Goal: Information Seeking & Learning: Understand process/instructions

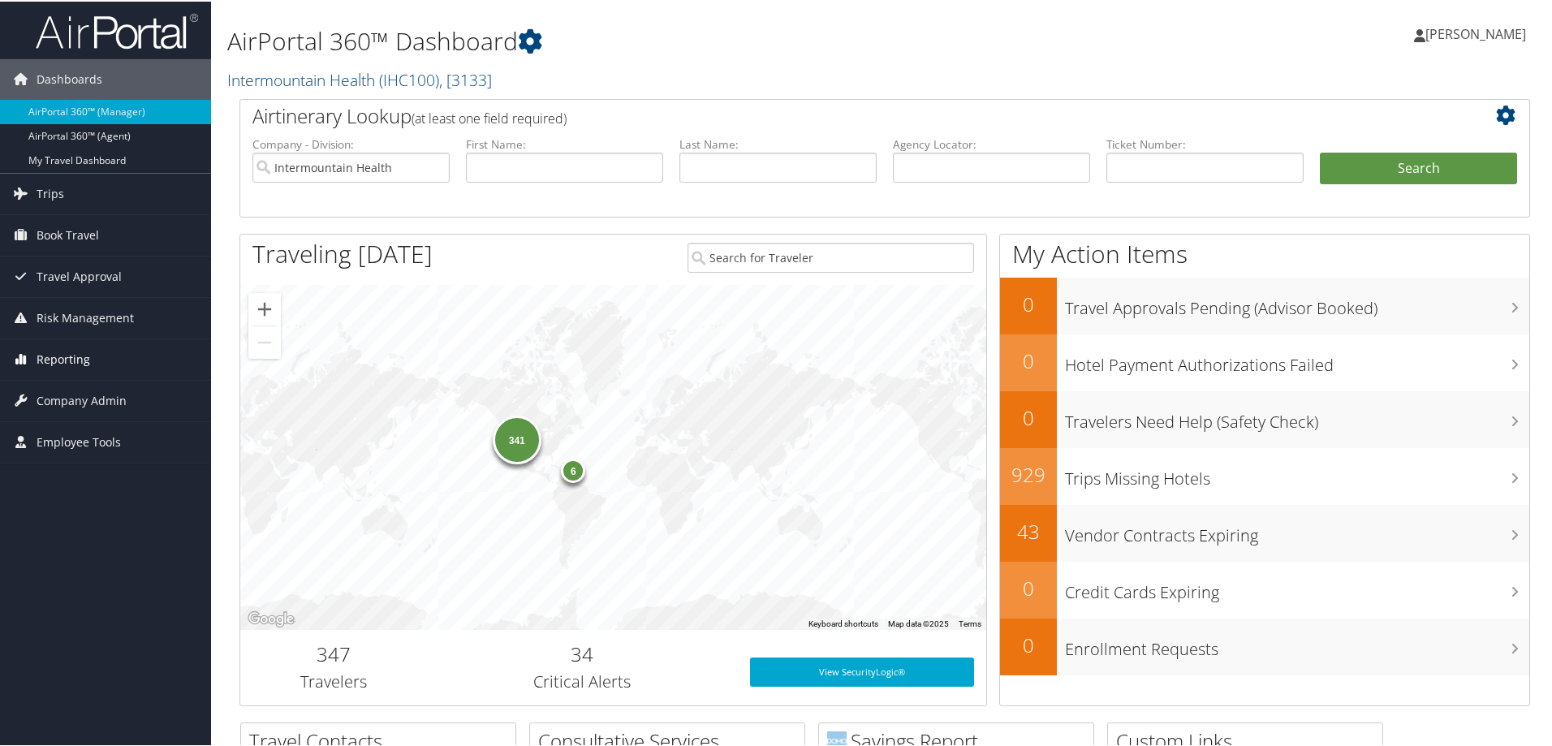
click at [62, 351] on span "Reporting" at bounding box center [64, 358] width 54 height 41
click at [74, 523] on span "Company Admin" at bounding box center [82, 521] width 90 height 41
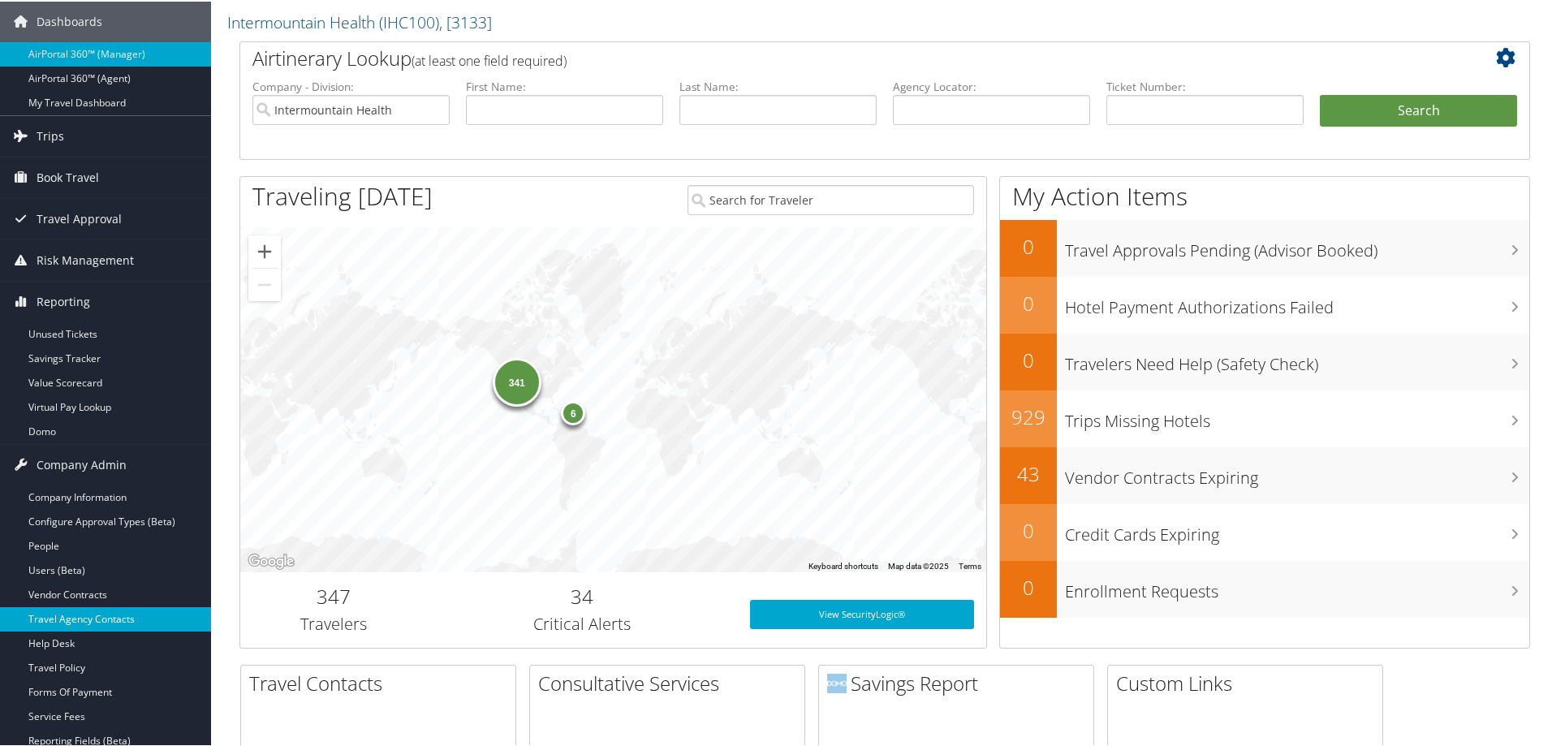
scroll to position [162, 0]
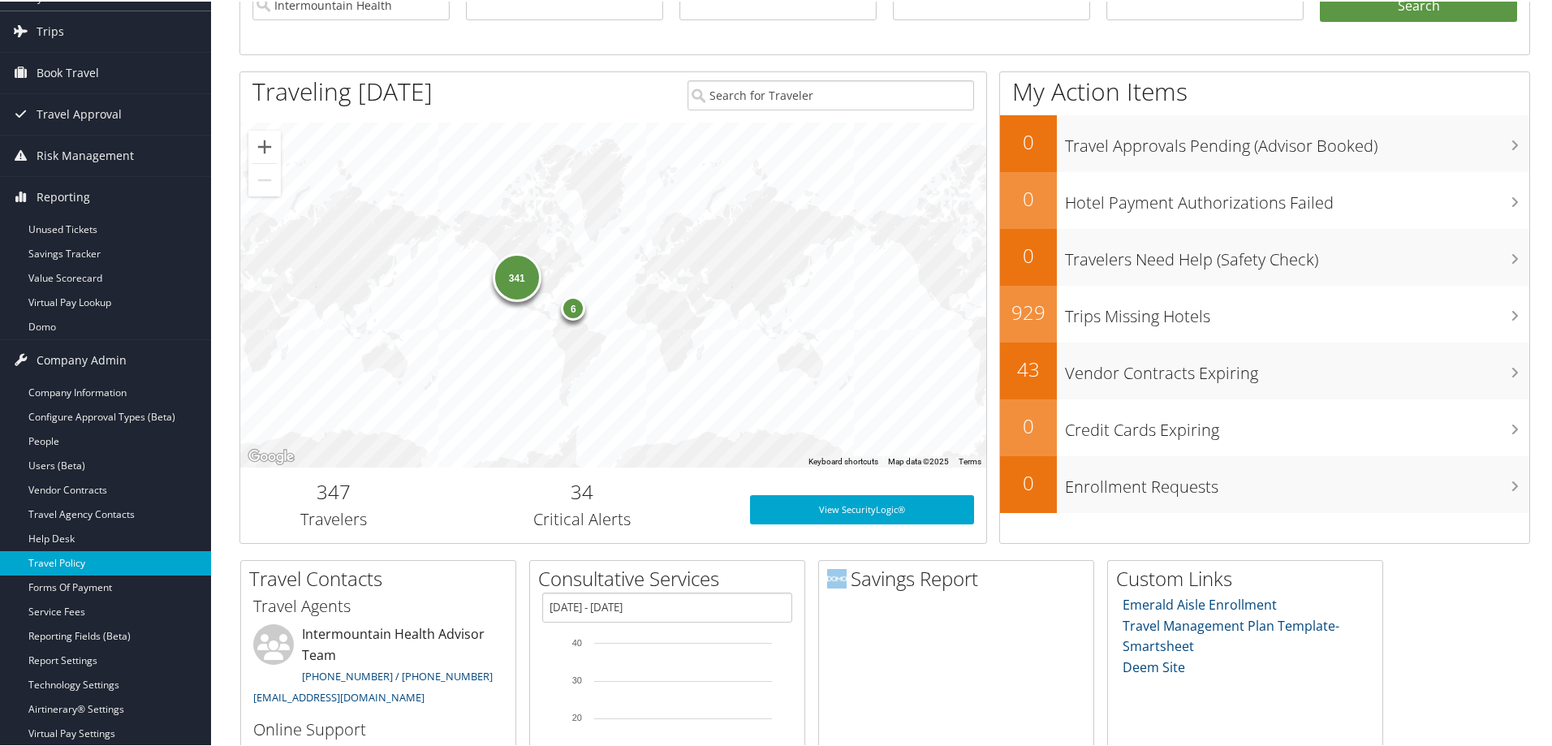
click at [68, 566] on link "Travel Policy" at bounding box center [105, 561] width 211 height 24
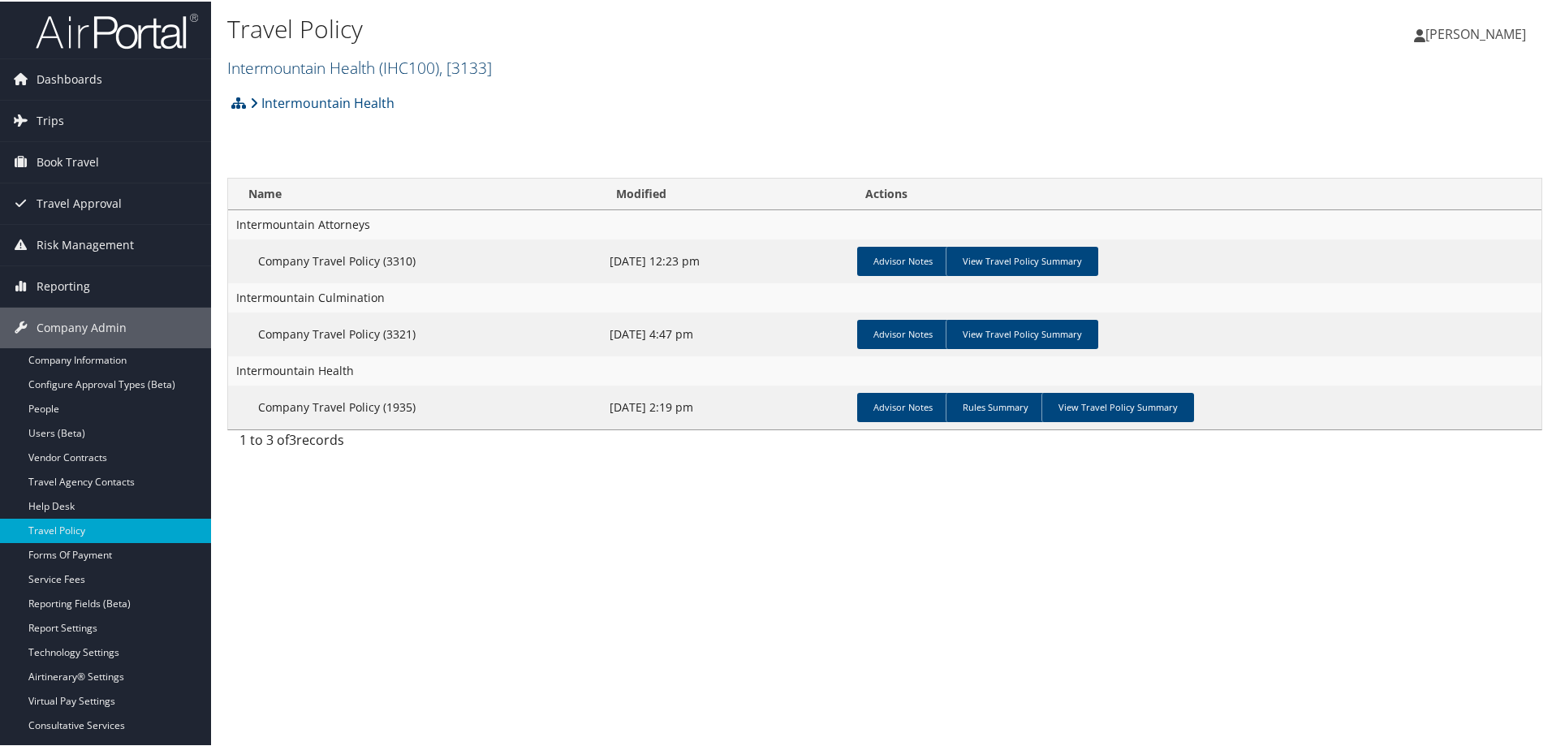
click at [359, 67] on link "Intermountain Health ( IHC100 ) , [ 3133 ]" at bounding box center [359, 66] width 265 height 22
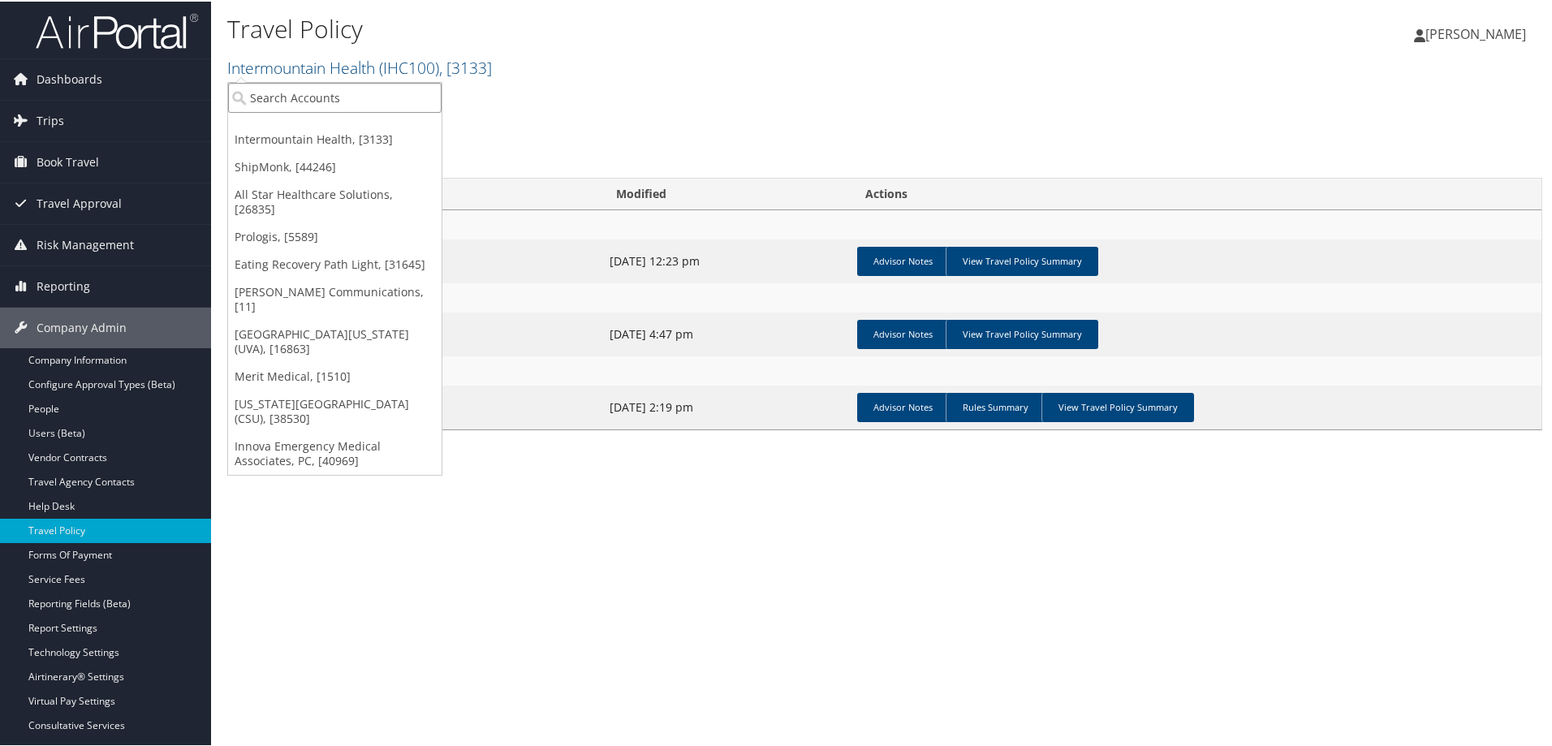
click at [325, 106] on input "search" at bounding box center [334, 96] width 213 height 30
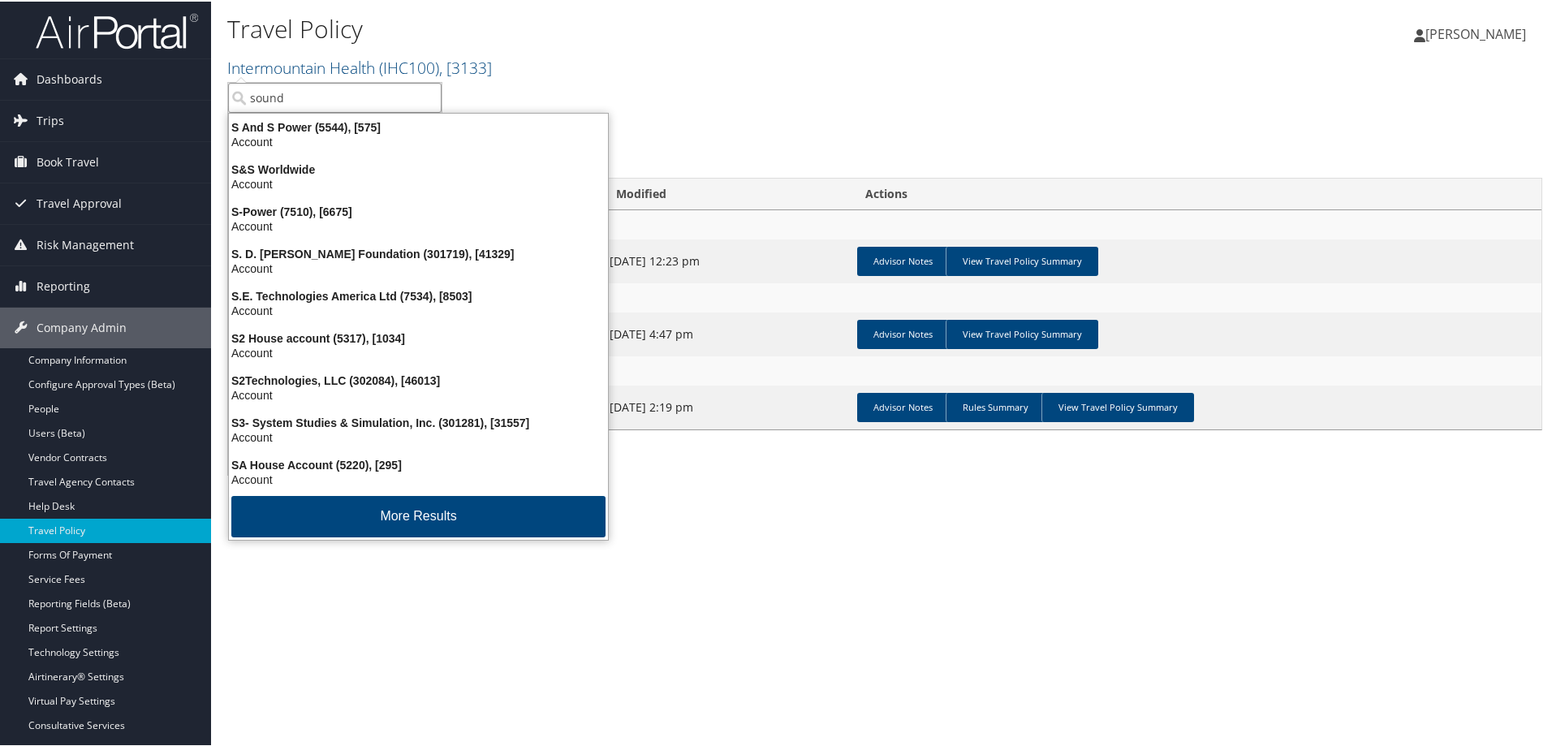
type input "sound"
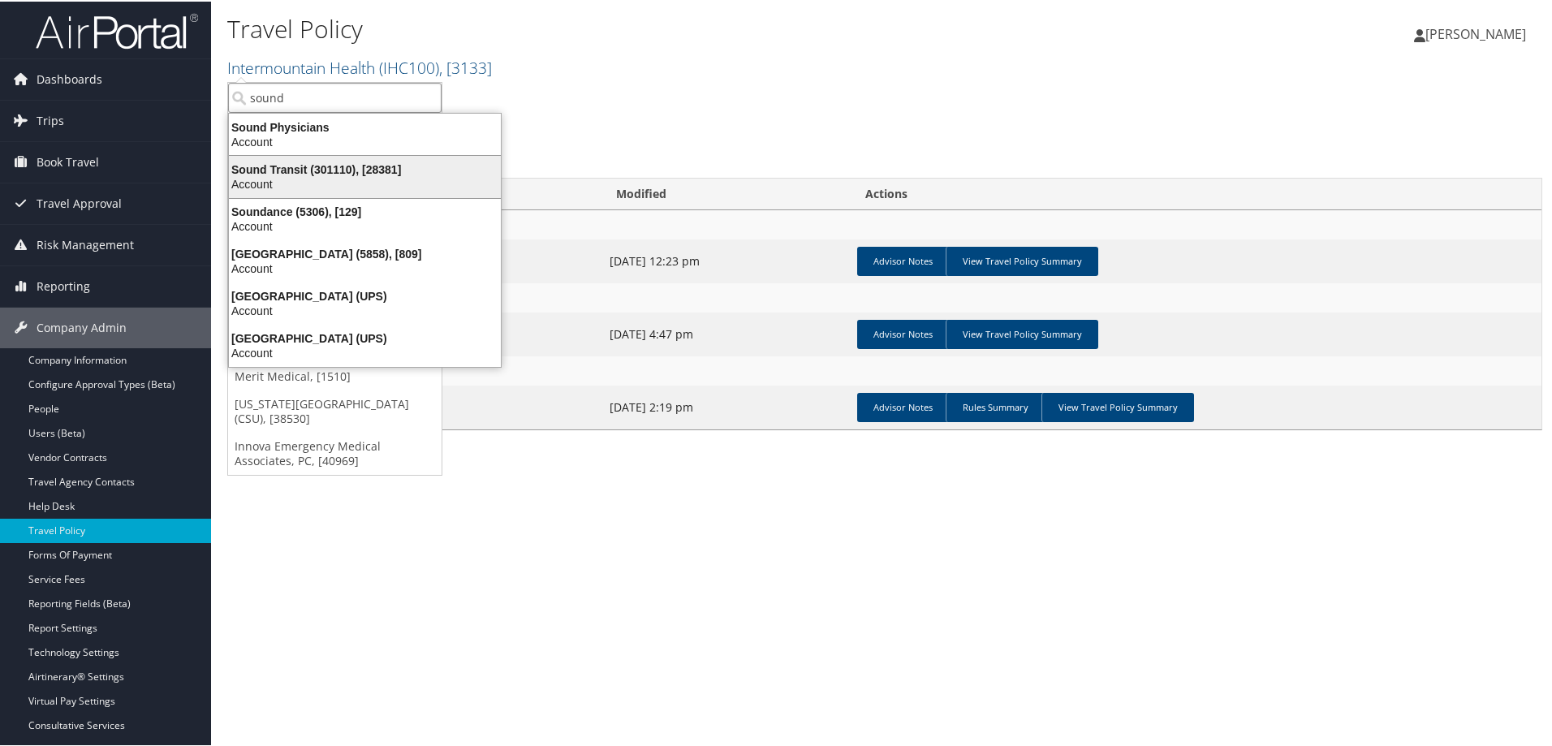
click at [327, 171] on div "Sound Transit (301110), [28381]" at bounding box center [364, 168] width 291 height 15
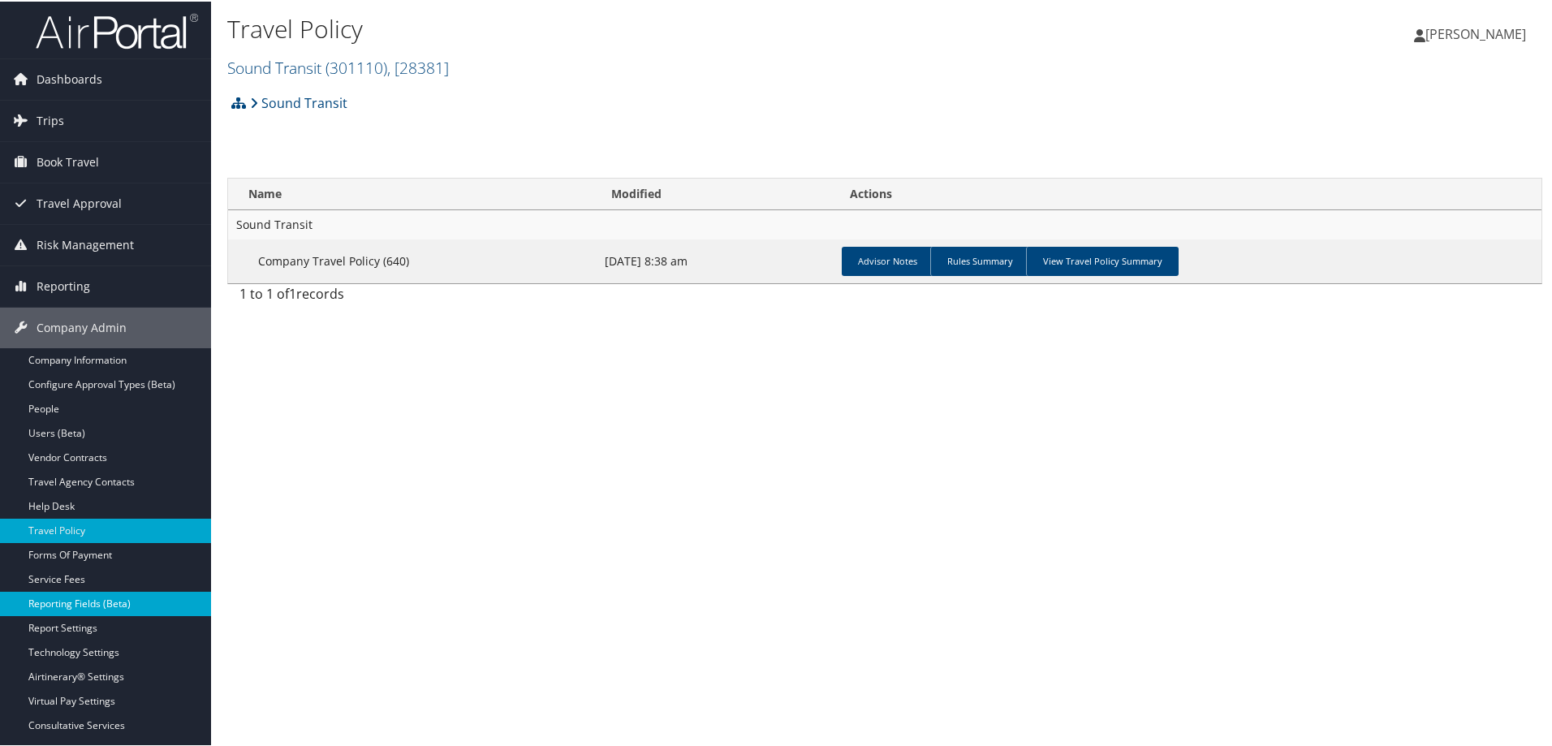
click at [75, 601] on link "Reporting Fields (Beta)" at bounding box center [105, 602] width 211 height 24
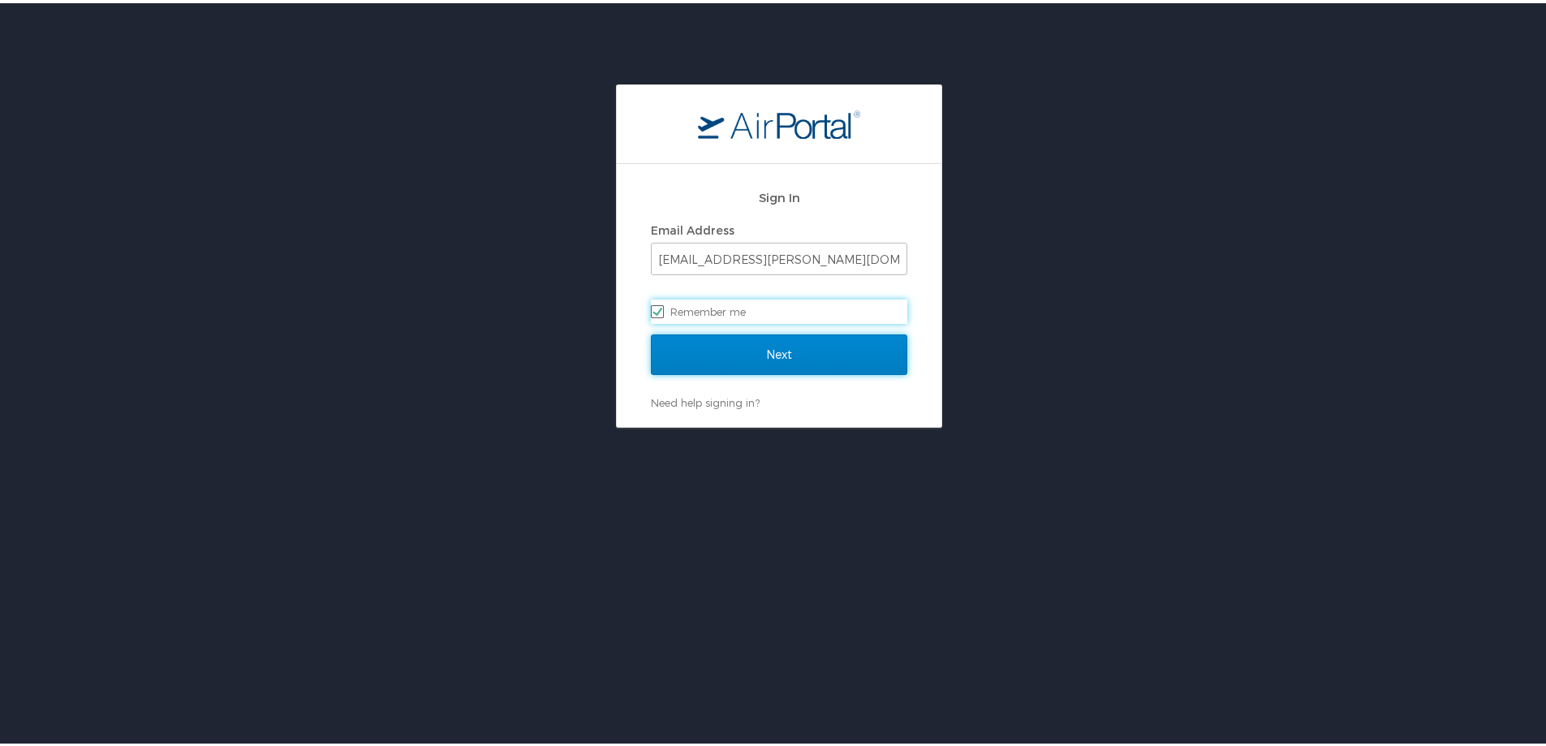
click at [673, 353] on input "Next" at bounding box center [779, 351] width 256 height 41
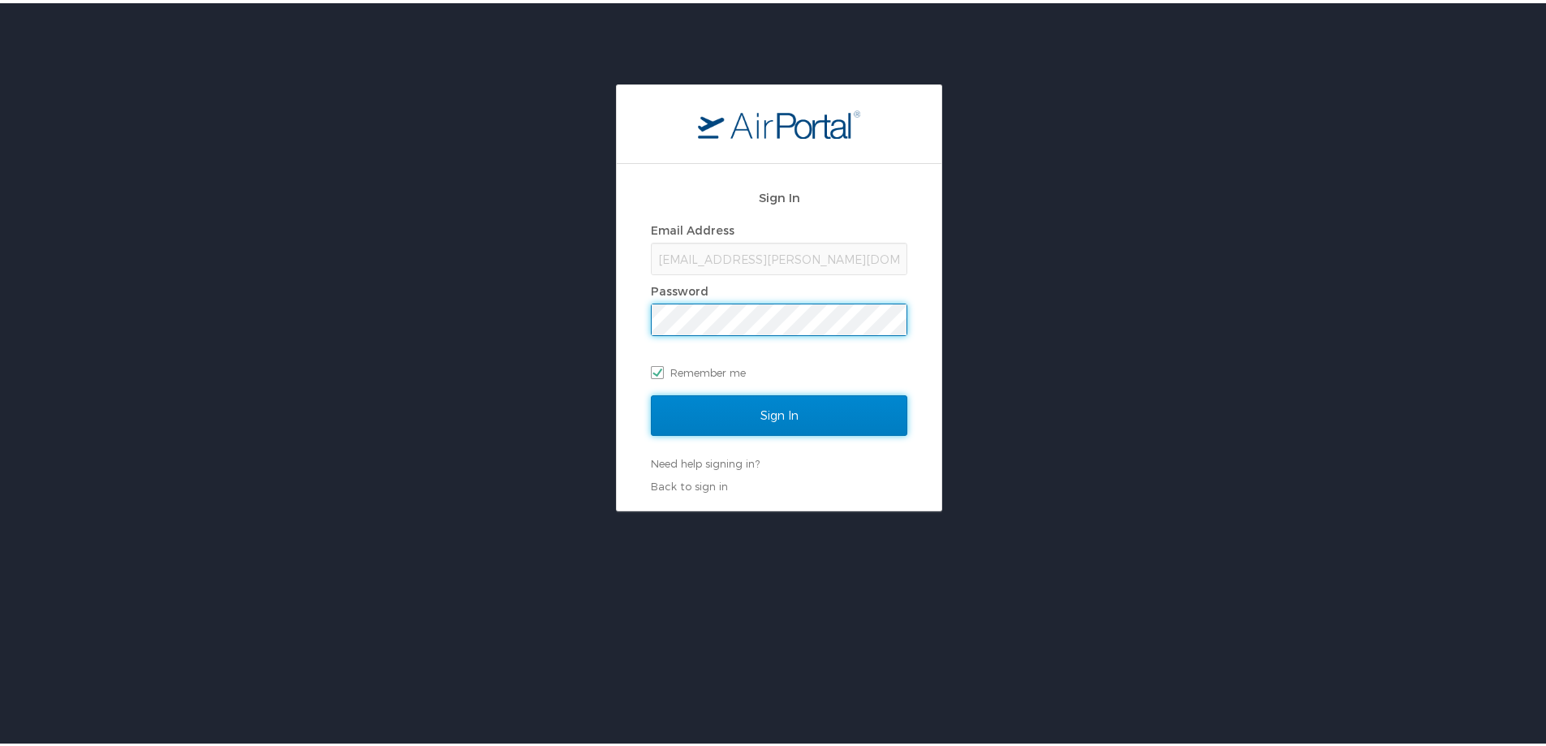
click at [723, 422] on input "Sign In" at bounding box center [779, 412] width 256 height 41
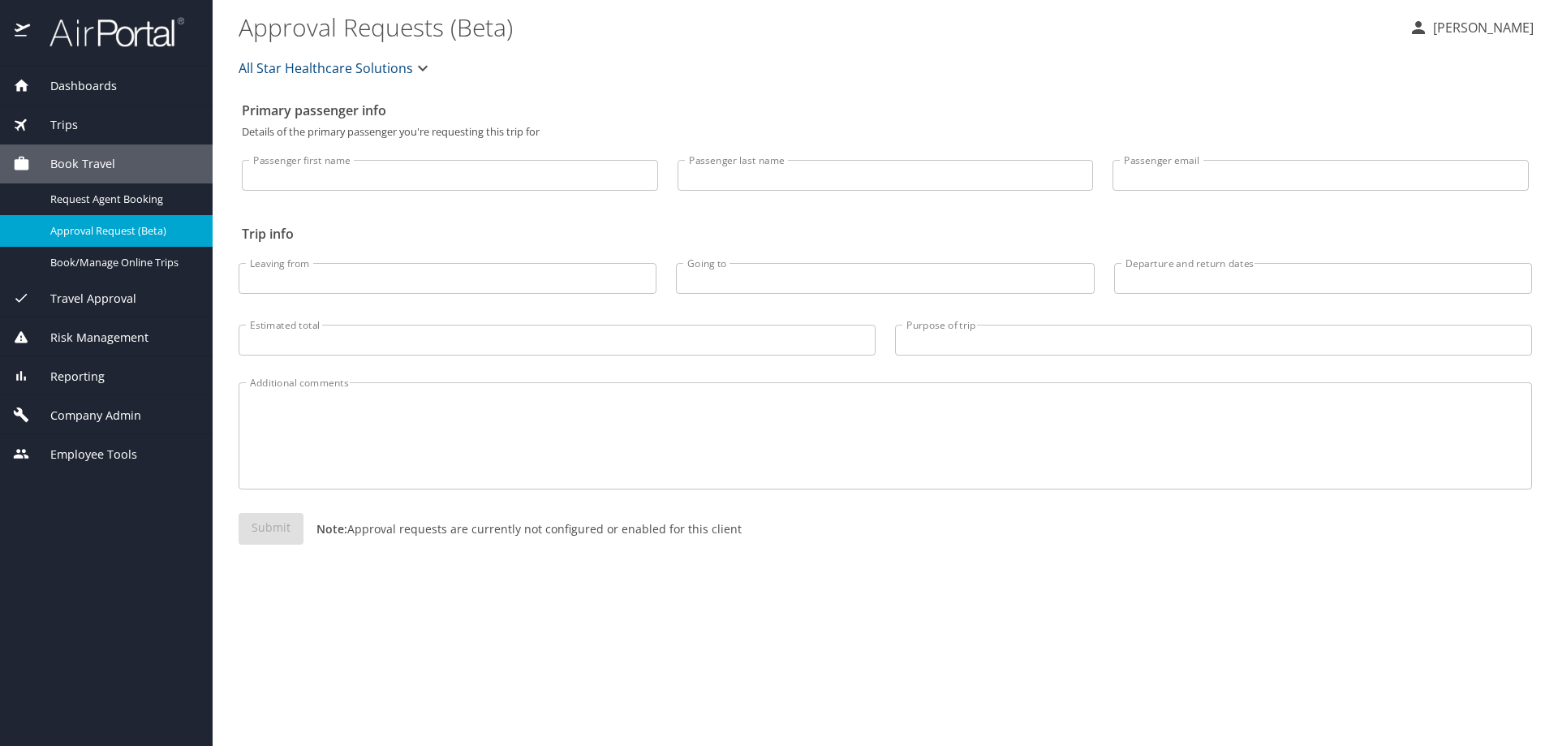
click at [322, 65] on span "All Star Healthcare Solutions" at bounding box center [326, 68] width 174 height 23
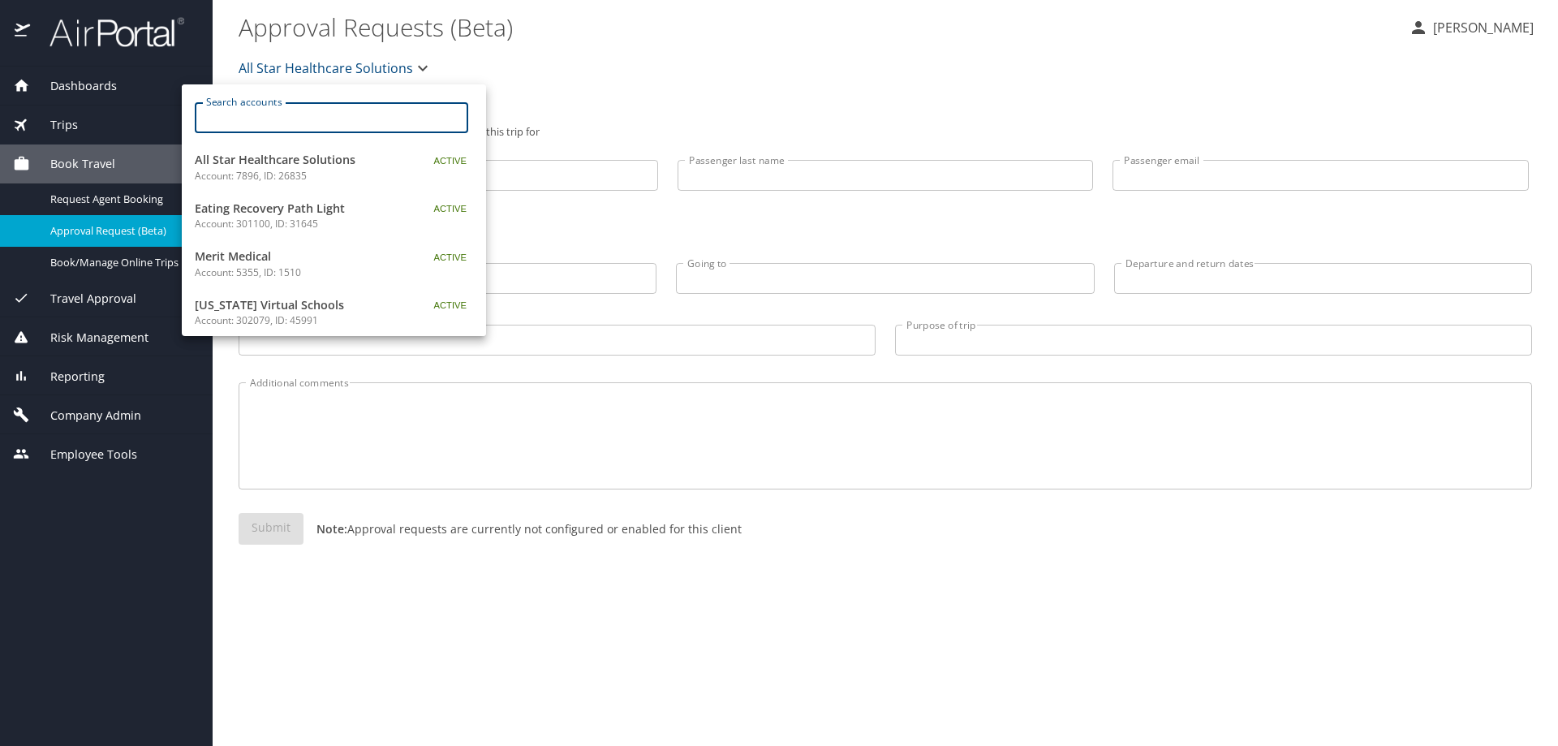
click at [298, 113] on input "Search accounts" at bounding box center [336, 117] width 263 height 31
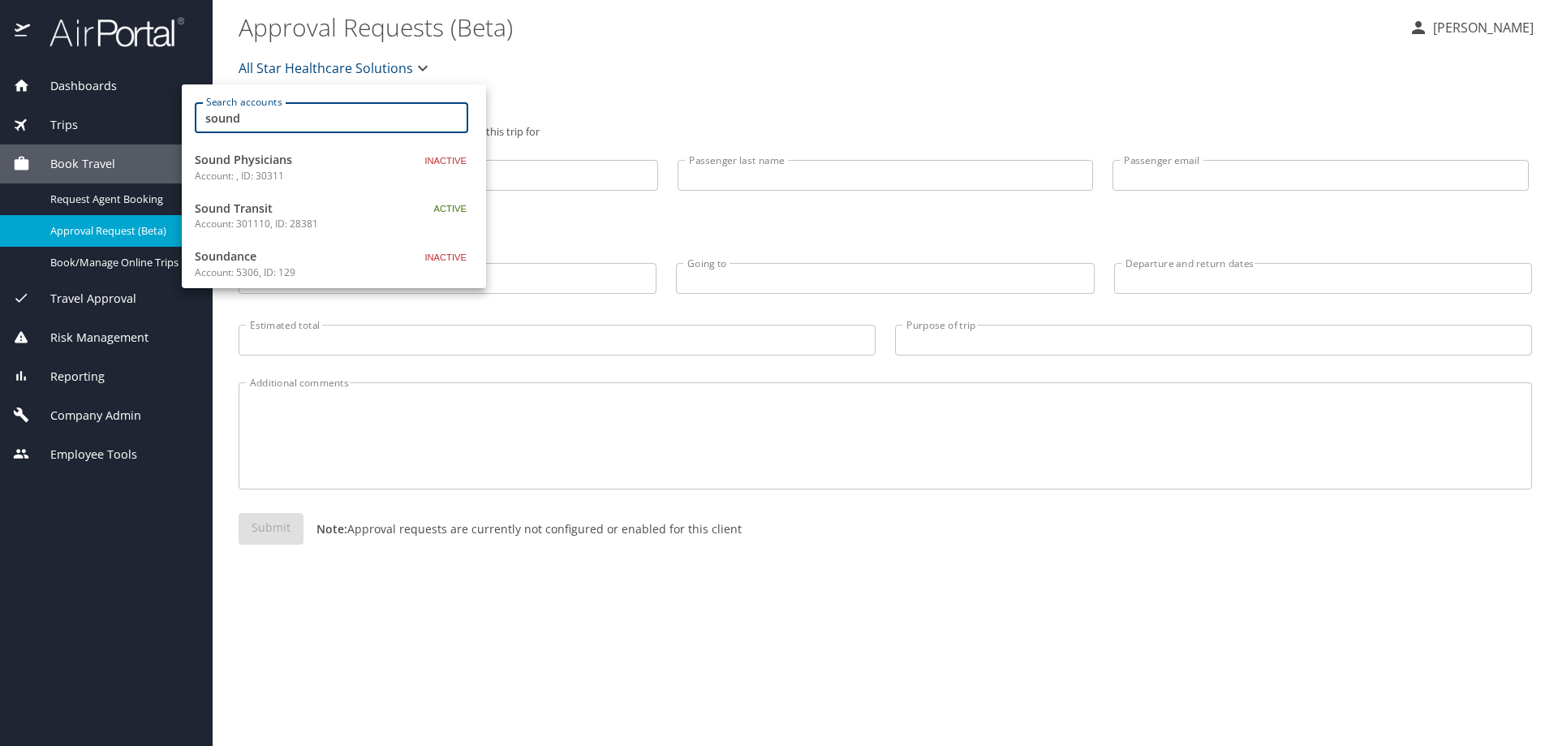
type input "sound"
click at [282, 219] on p "Account: 301110, ID: 28381" at bounding box center [296, 224] width 203 height 15
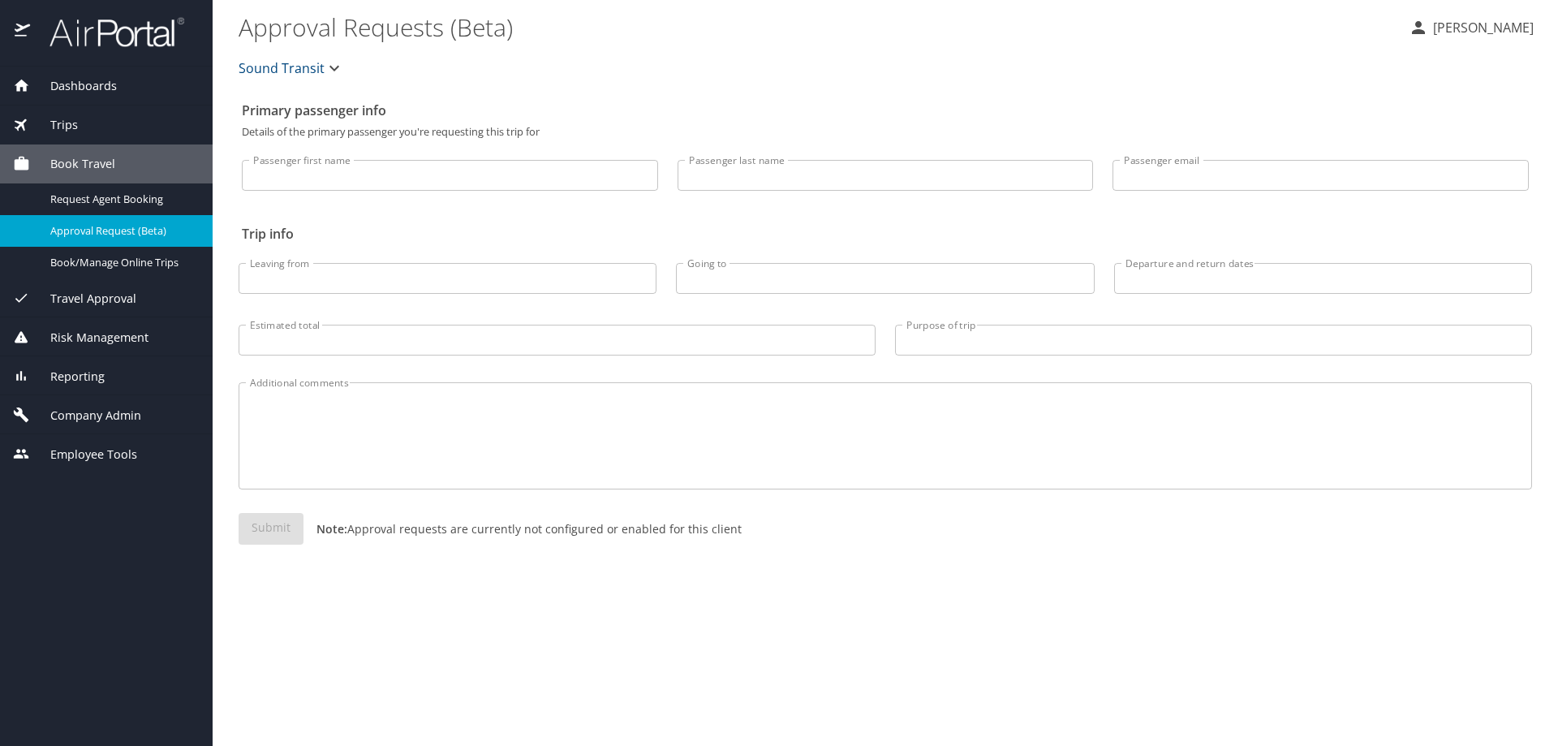
click at [94, 377] on span "Reporting" at bounding box center [67, 377] width 75 height 18
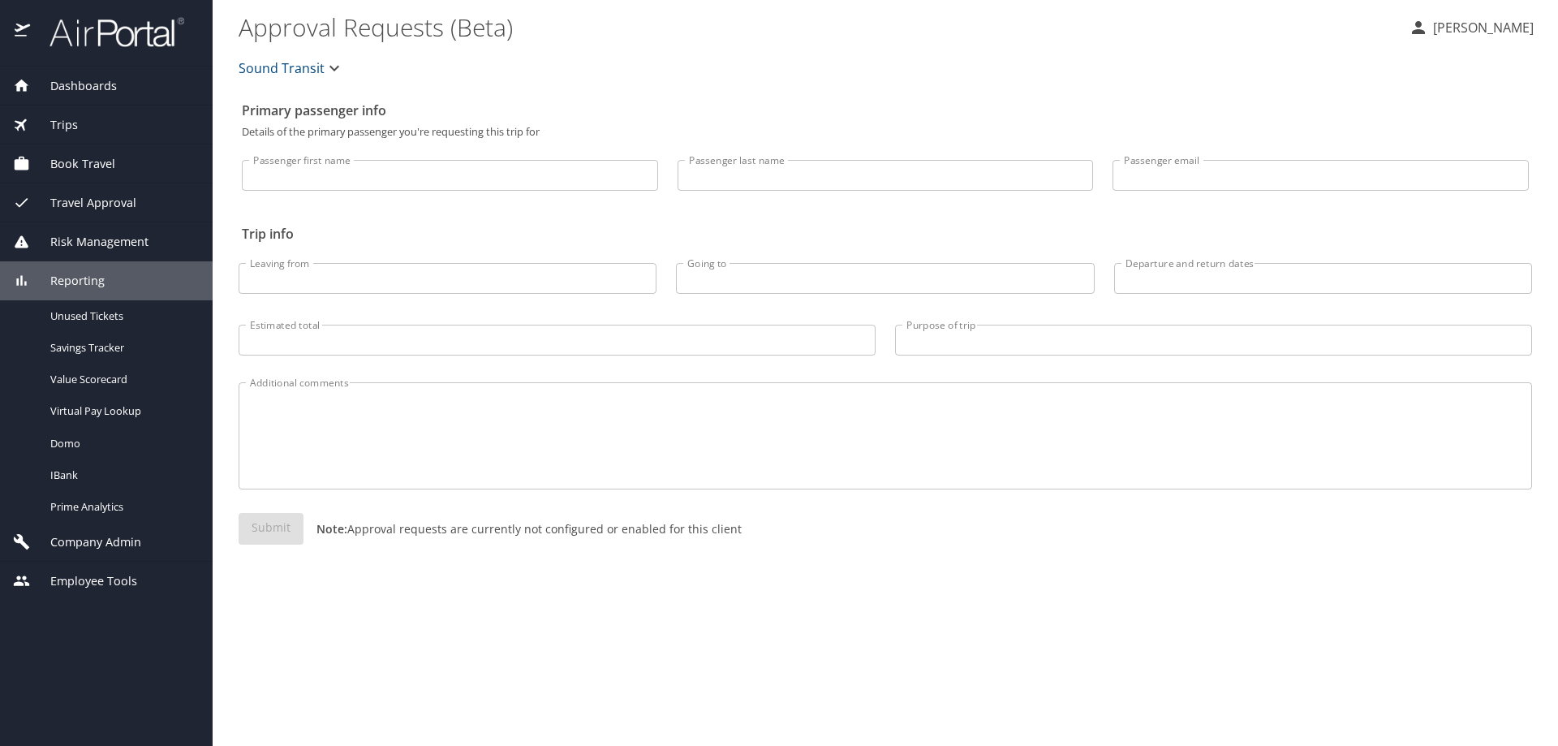
click at [91, 545] on span "Company Admin" at bounding box center [85, 542] width 111 height 18
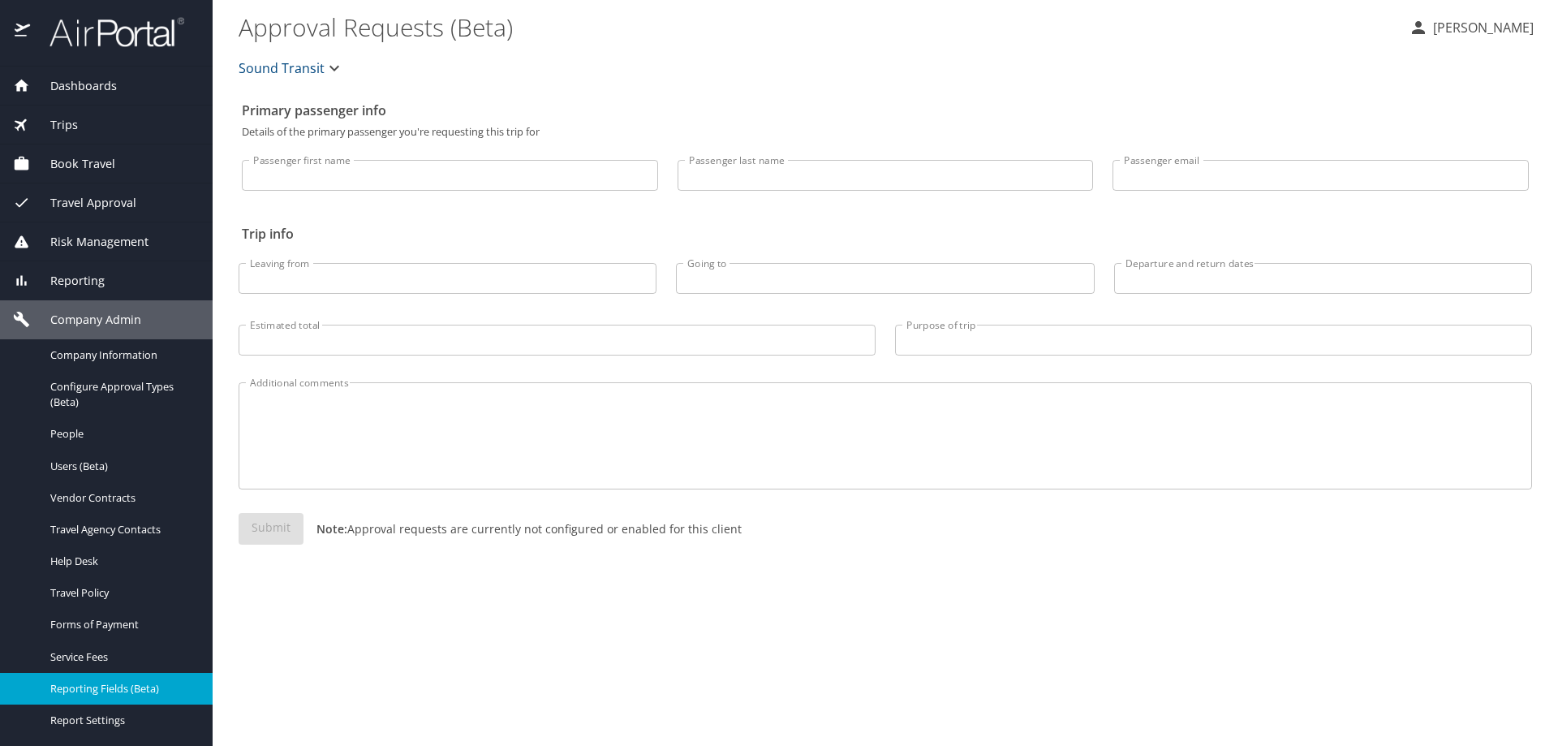
click at [106, 688] on span "Reporting Fields (Beta)" at bounding box center [121, 688] width 143 height 15
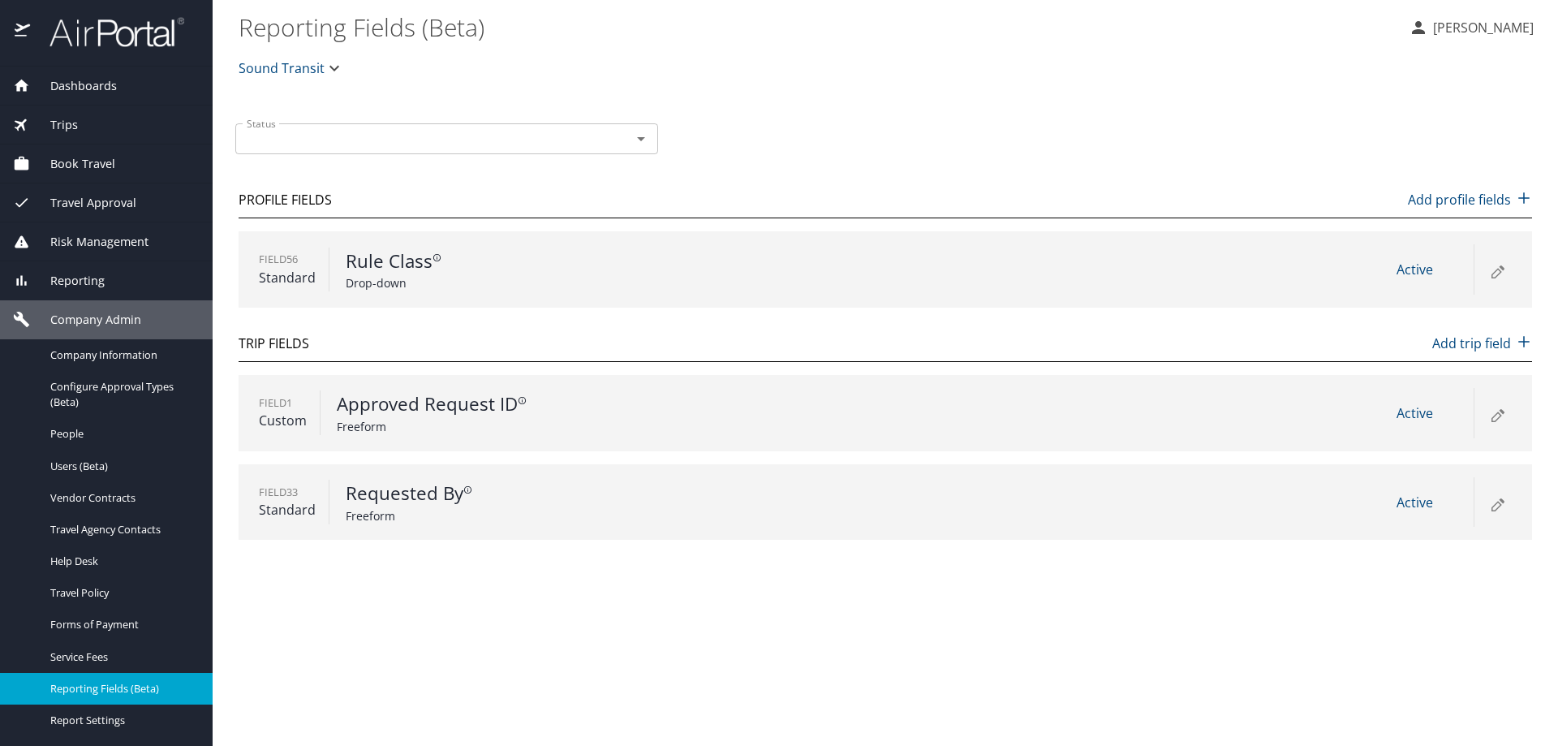
click at [1493, 415] on icon at bounding box center [1497, 413] width 19 height 19
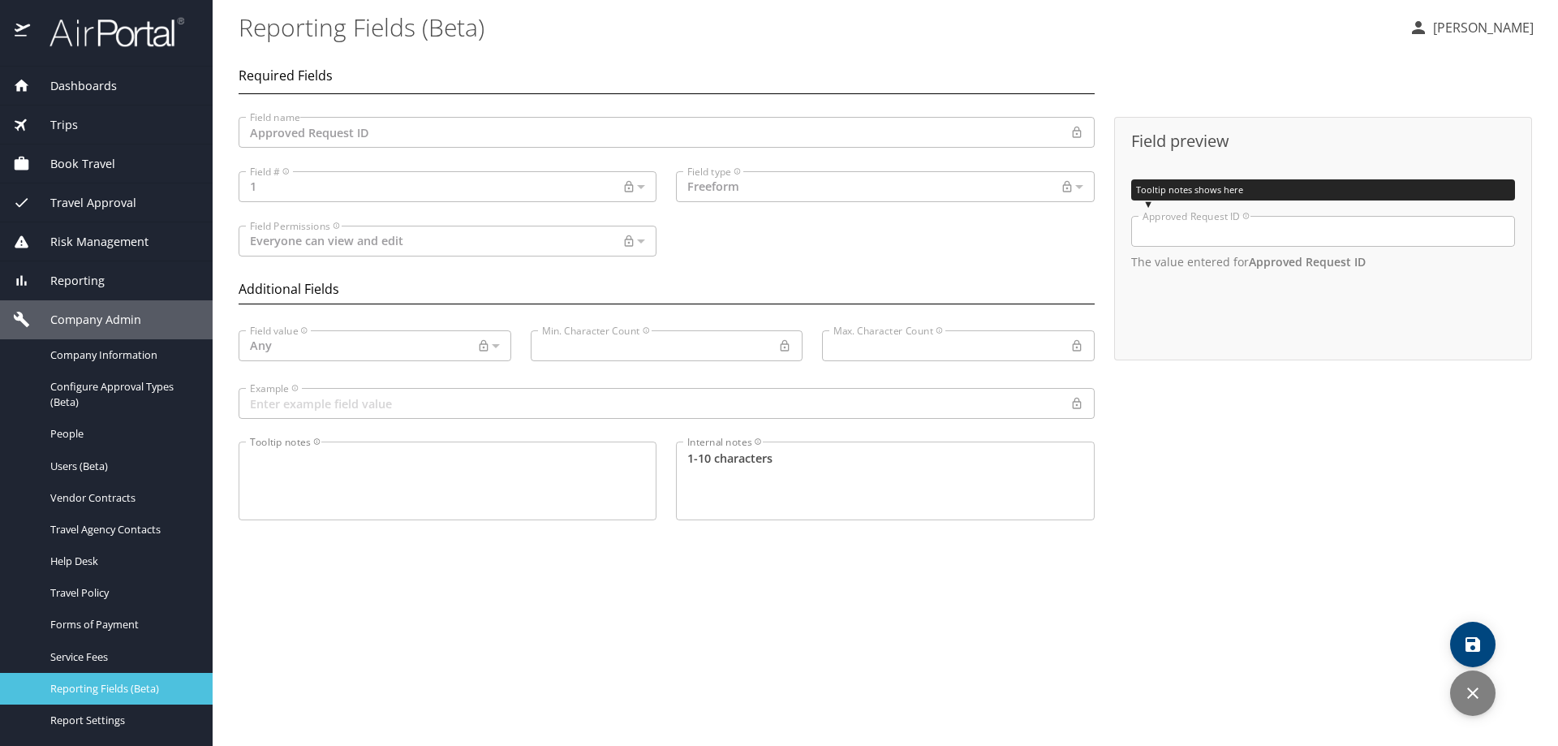
click at [144, 693] on span "Reporting Fields (Beta)" at bounding box center [121, 688] width 143 height 15
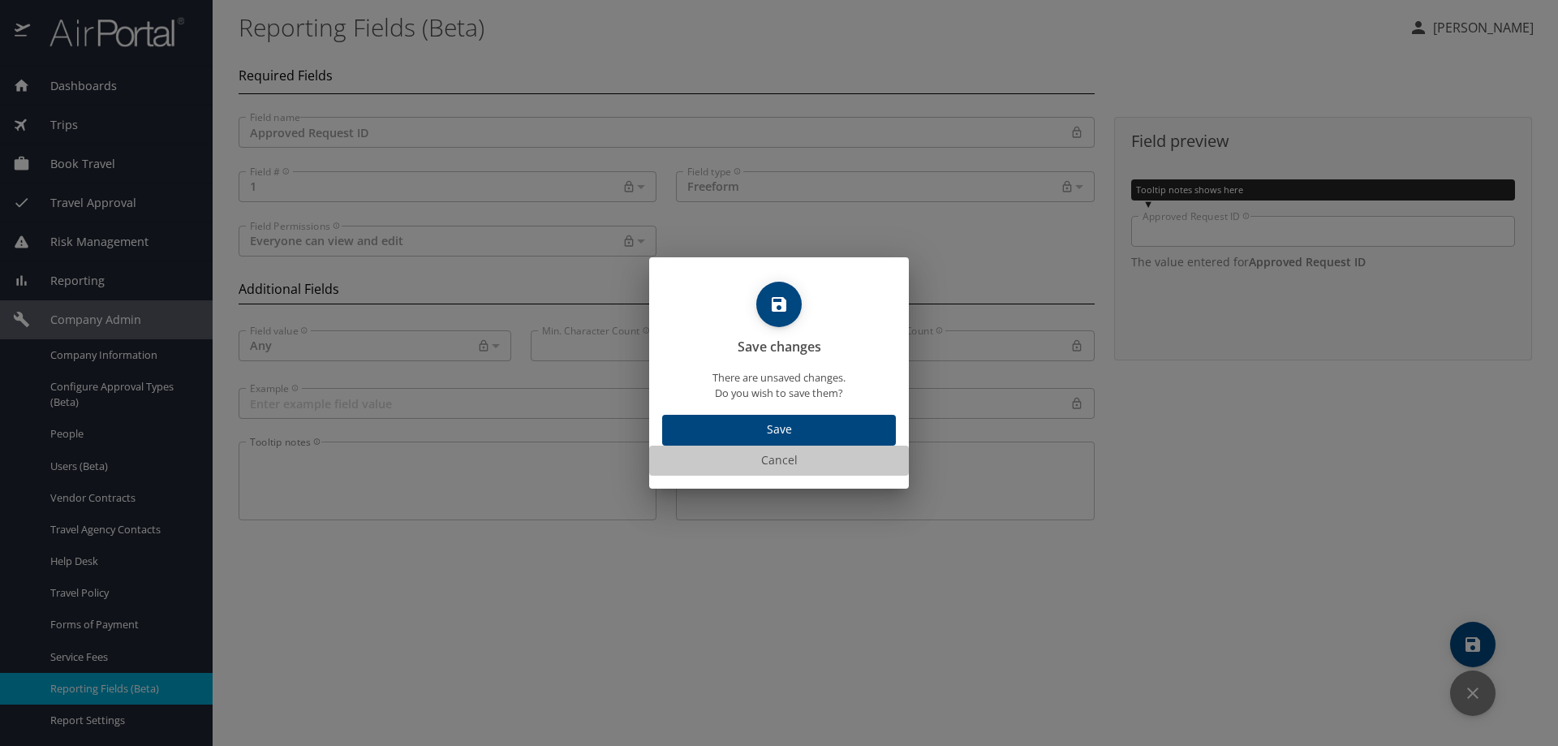
click at [775, 454] on span "Cancel" at bounding box center [779, 460] width 247 height 20
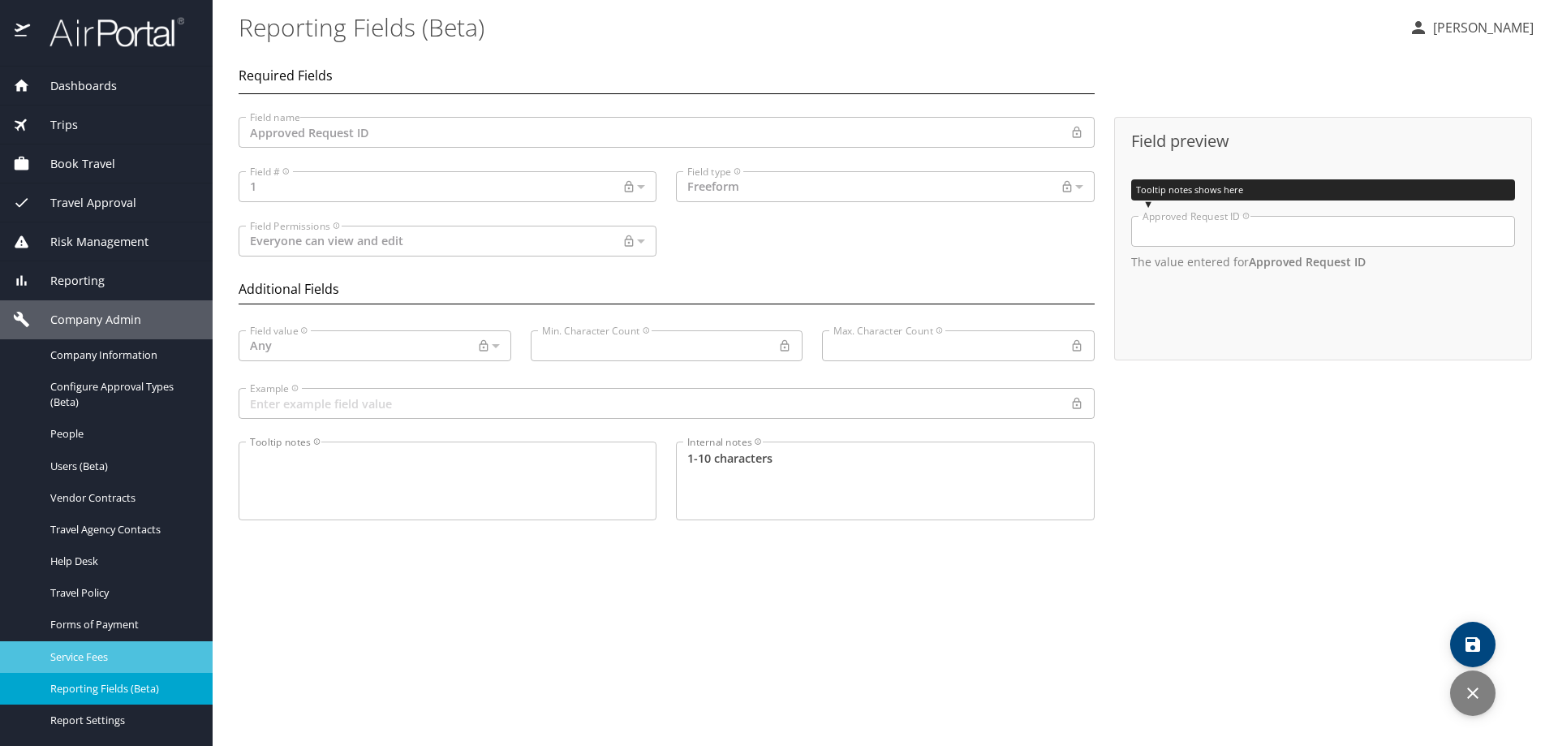
click at [106, 650] on span "Service Fees" at bounding box center [121, 656] width 143 height 15
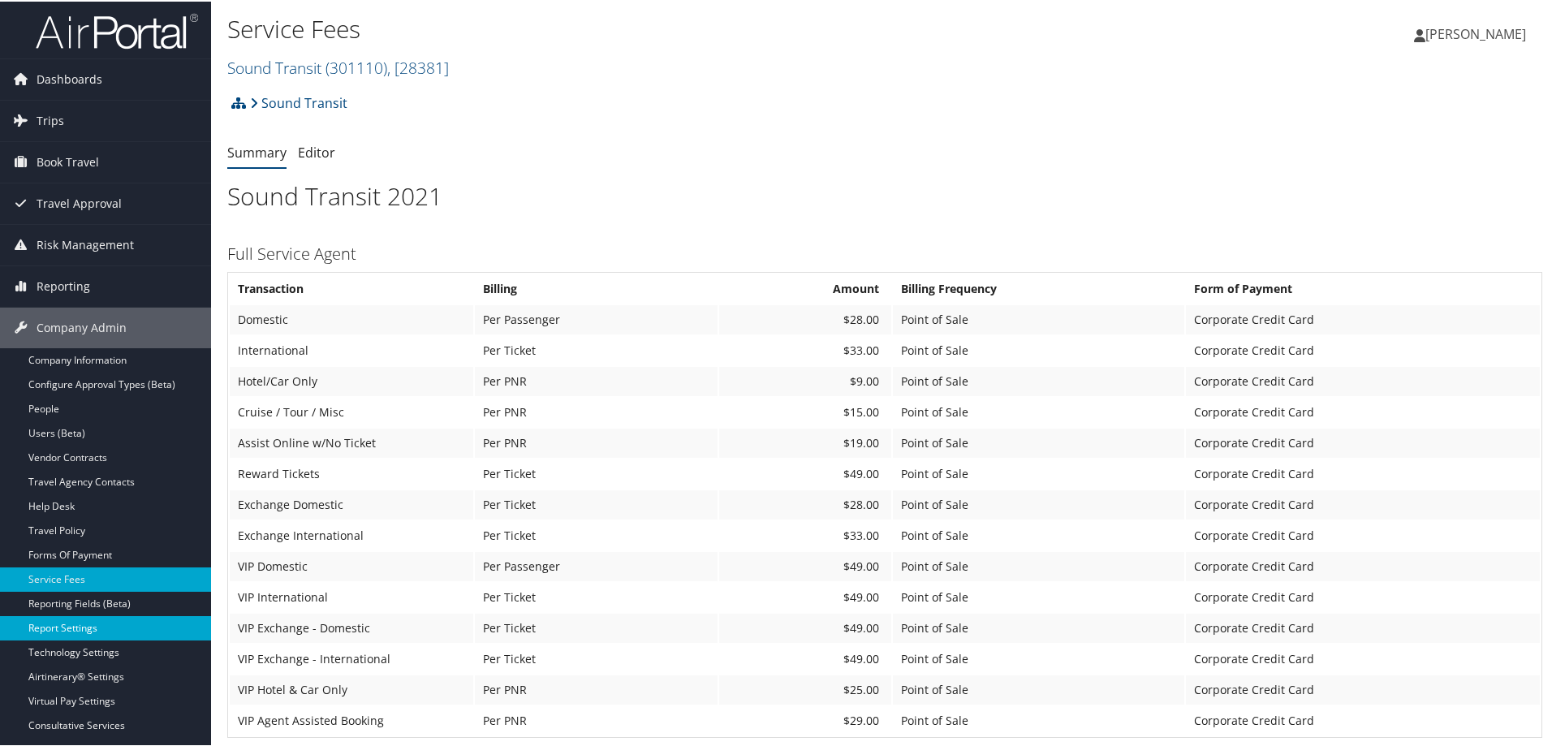
click at [104, 627] on link "Report Settings" at bounding box center [105, 626] width 211 height 24
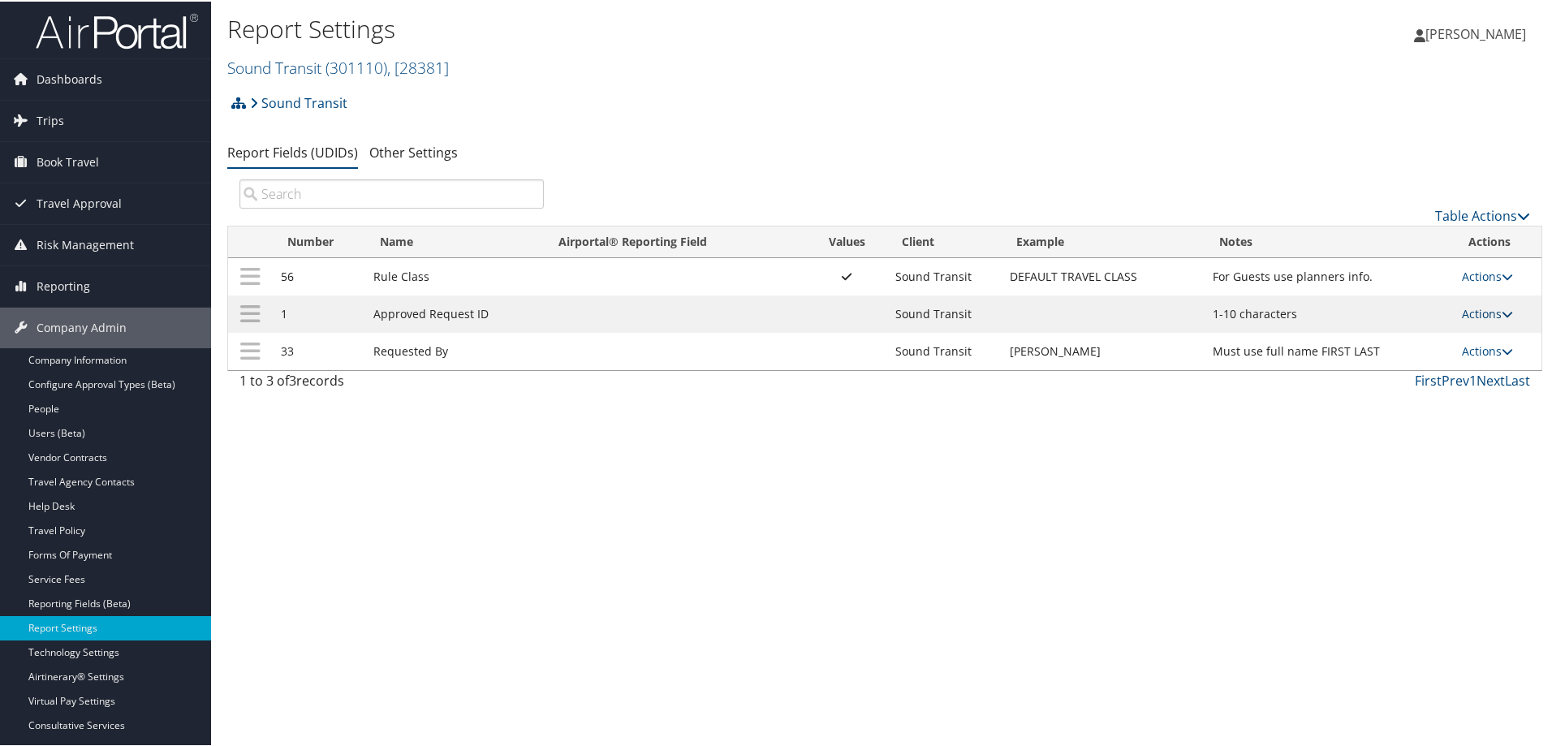
click at [1472, 319] on link "Actions" at bounding box center [1487, 311] width 51 height 15
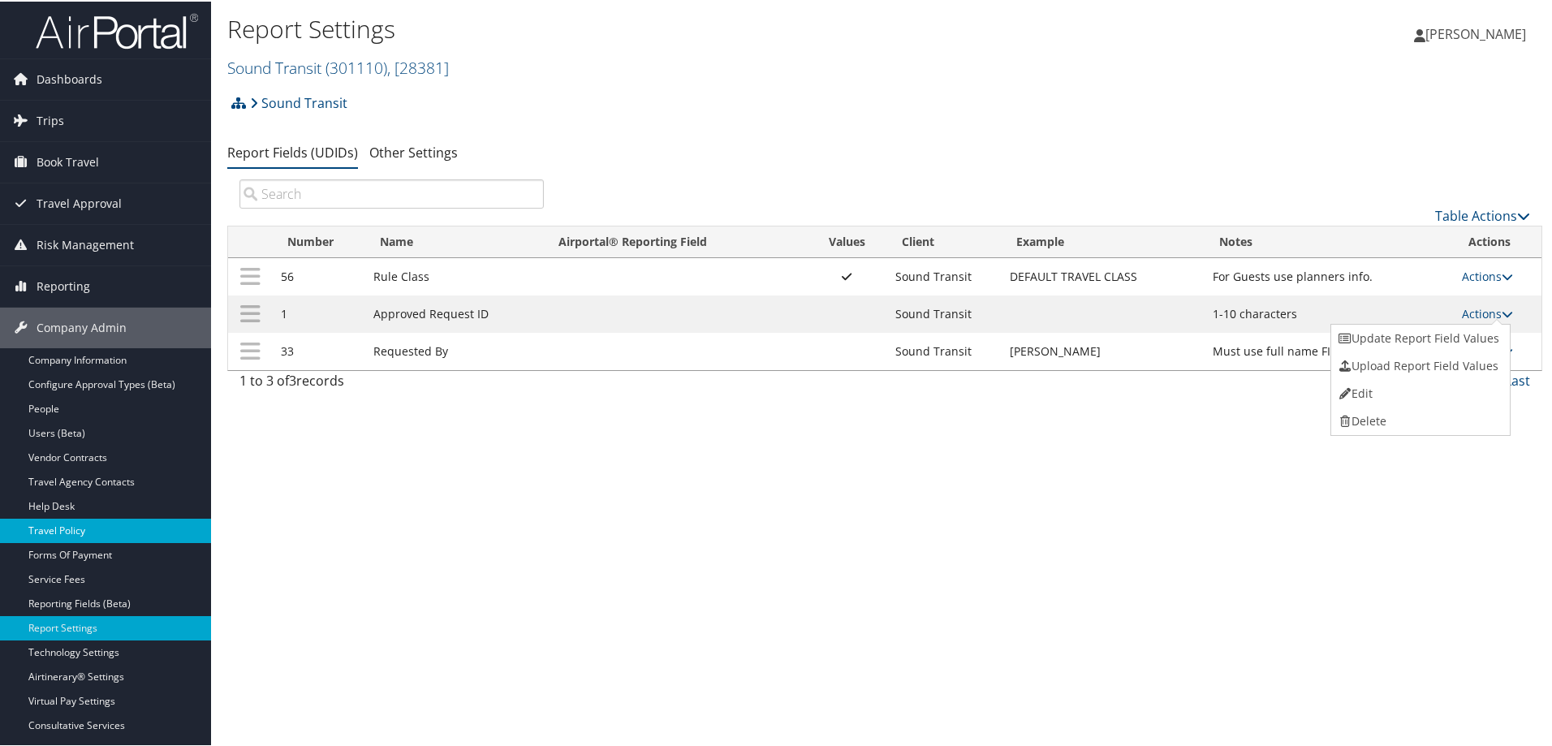
click at [66, 530] on link "Travel Policy" at bounding box center [105, 529] width 211 height 24
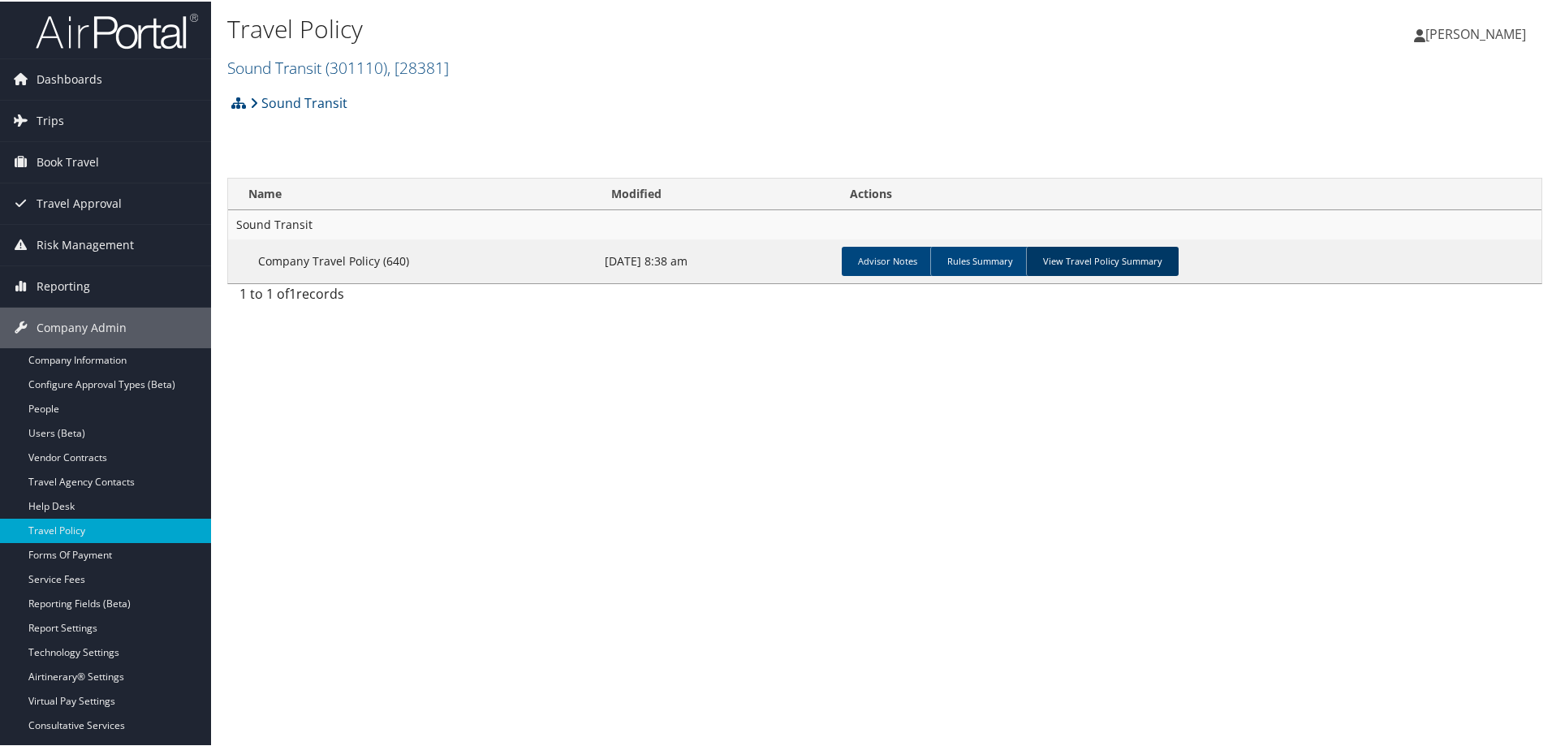
click at [1090, 257] on link "View Travel Policy Summary" at bounding box center [1102, 259] width 153 height 29
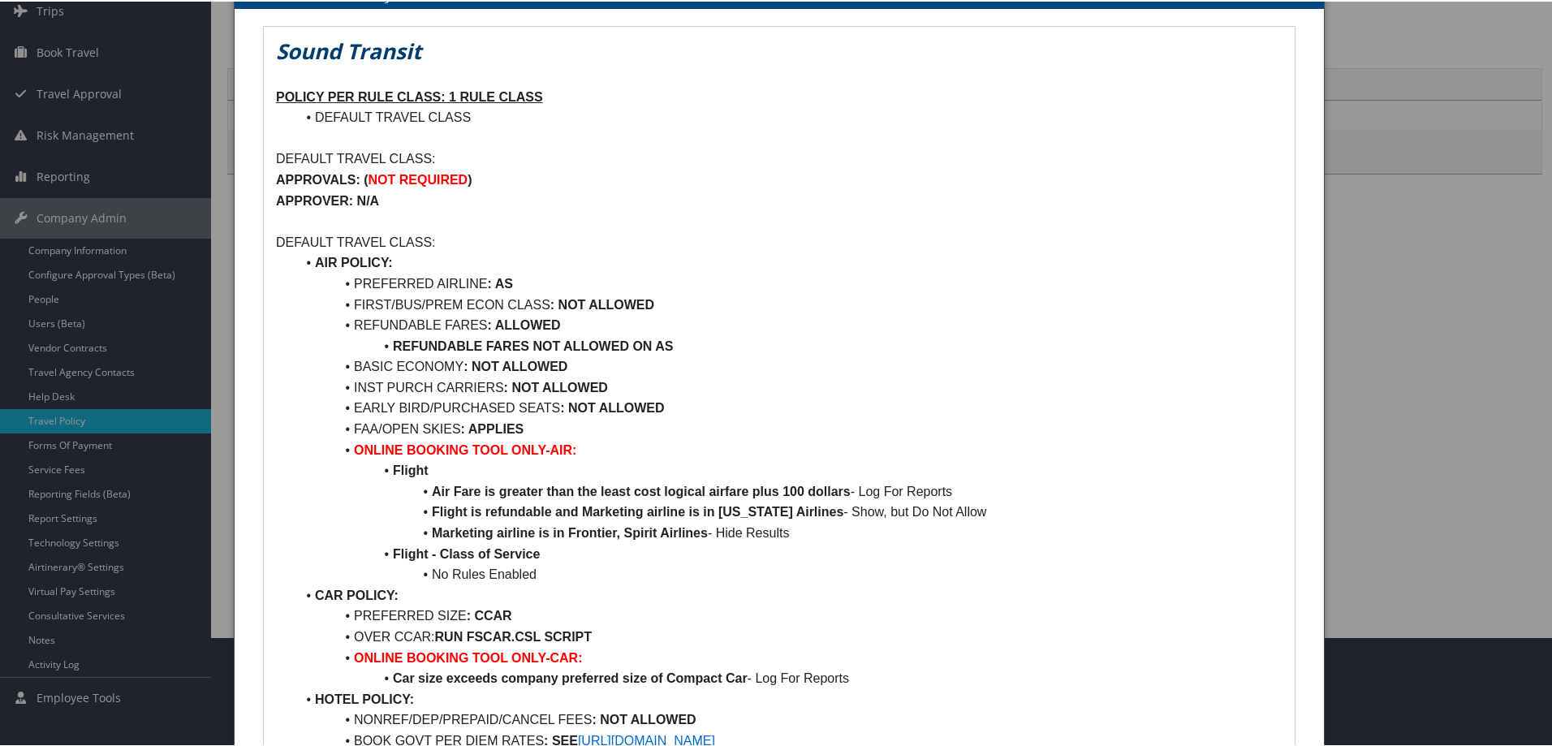
scroll to position [85, 0]
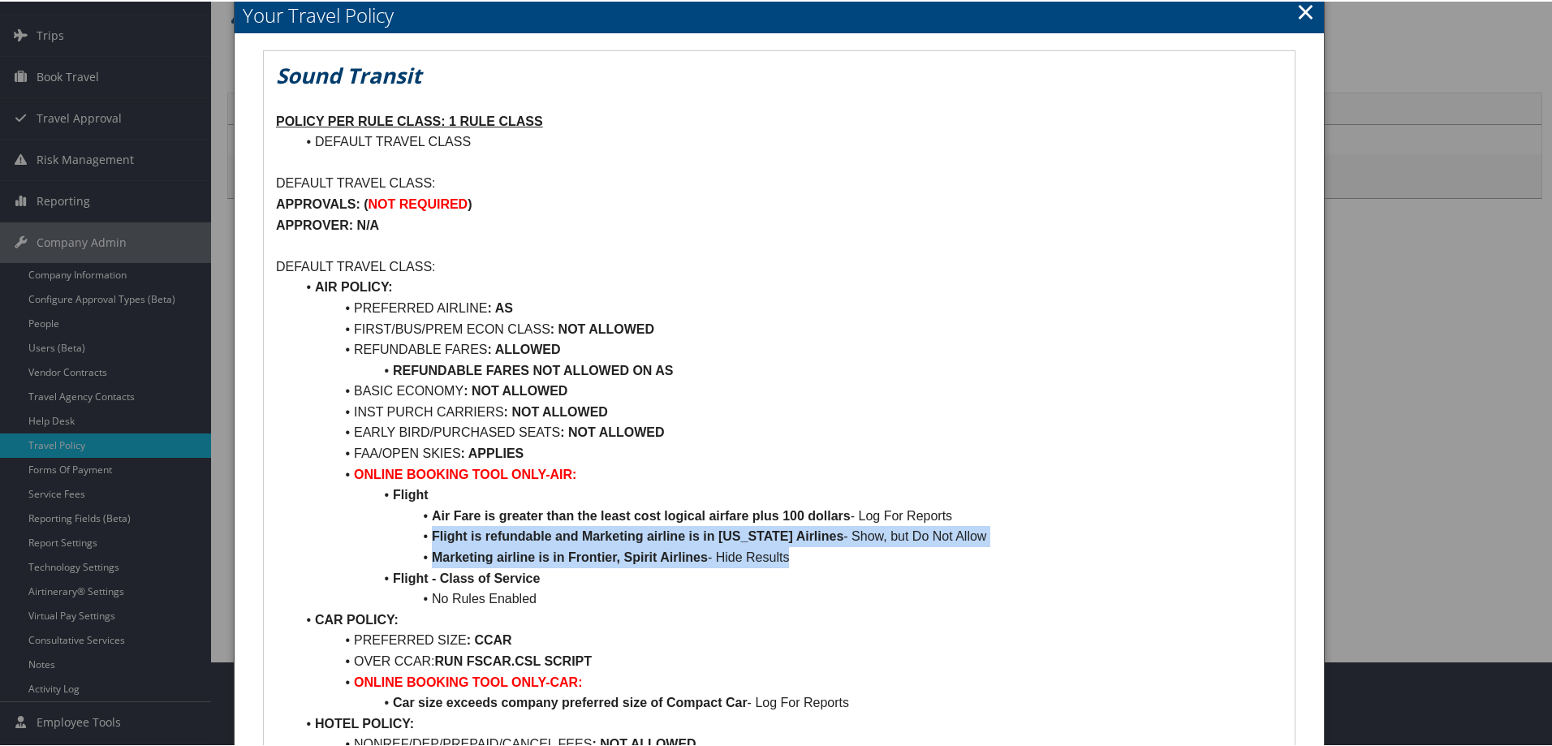
drag, startPoint x: 821, startPoint y: 557, endPoint x: 429, endPoint y: 542, distance: 392.3
click at [429, 542] on ul "AIR POLICY: PREFERRED AIRLINE : AS FIRST/BUS/PREM ECON CLASS : NOT ALLOWED REFU…" at bounding box center [779, 586] width 1006 height 623
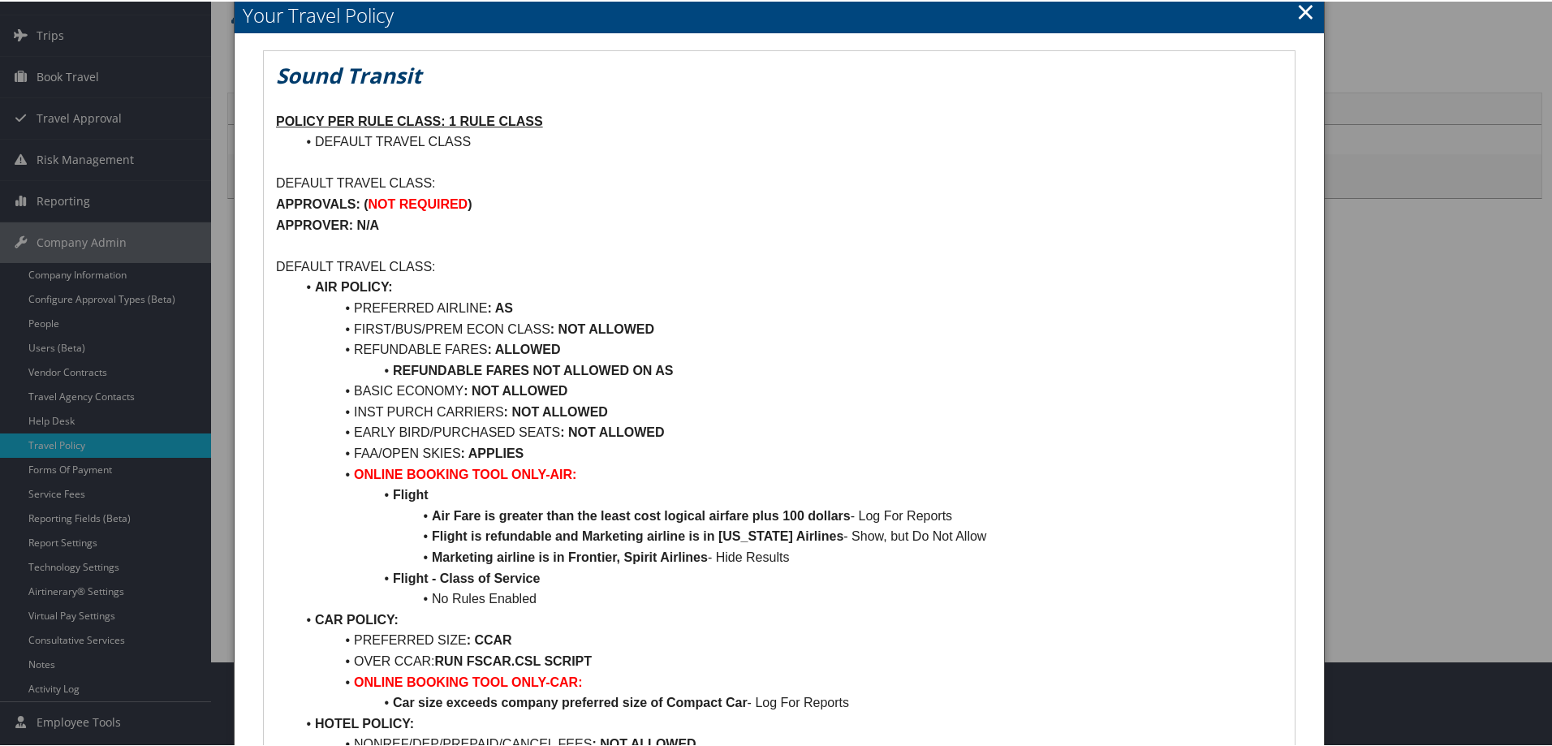
click at [894, 618] on li "CAR POLICY:" at bounding box center [788, 618] width 987 height 21
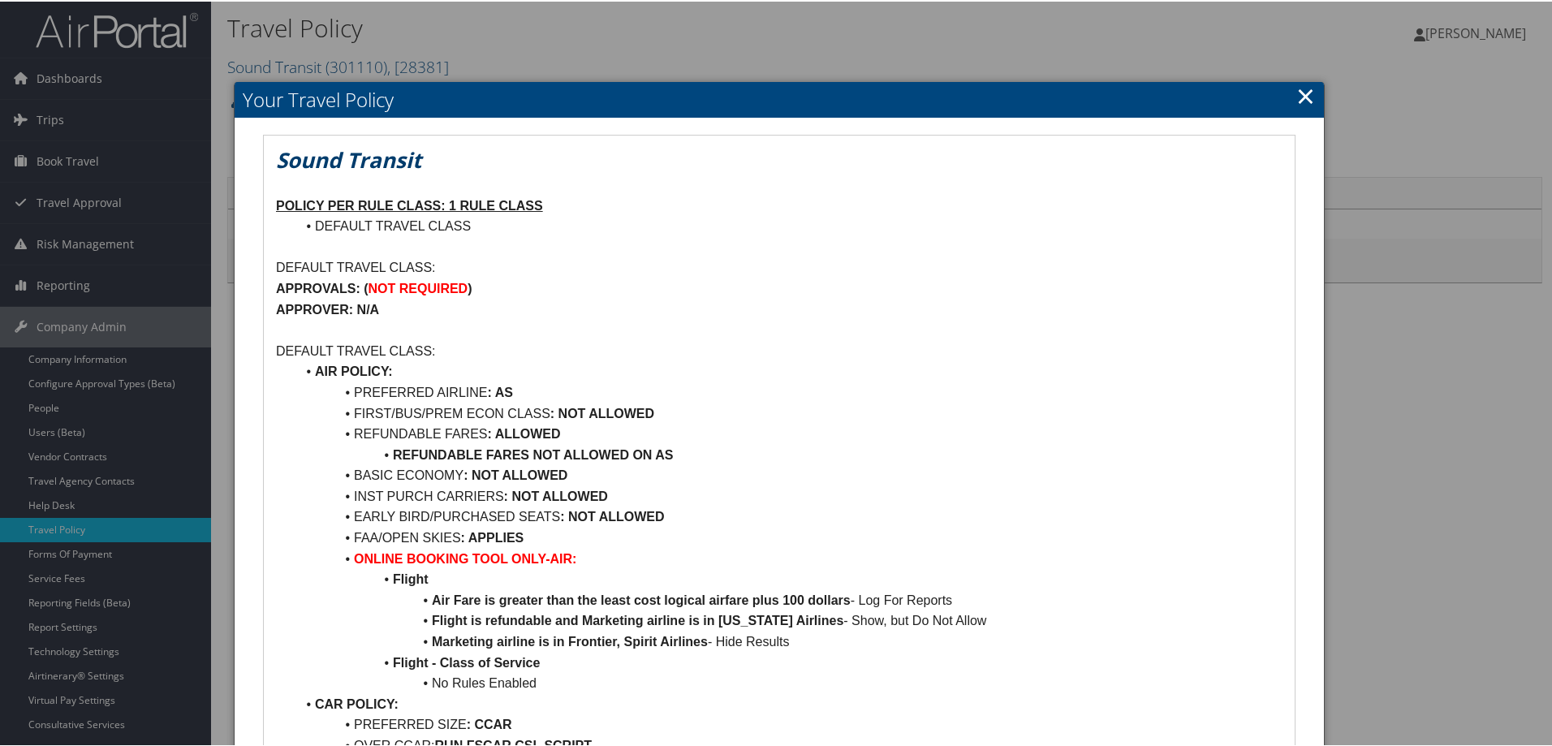
scroll to position [0, 0]
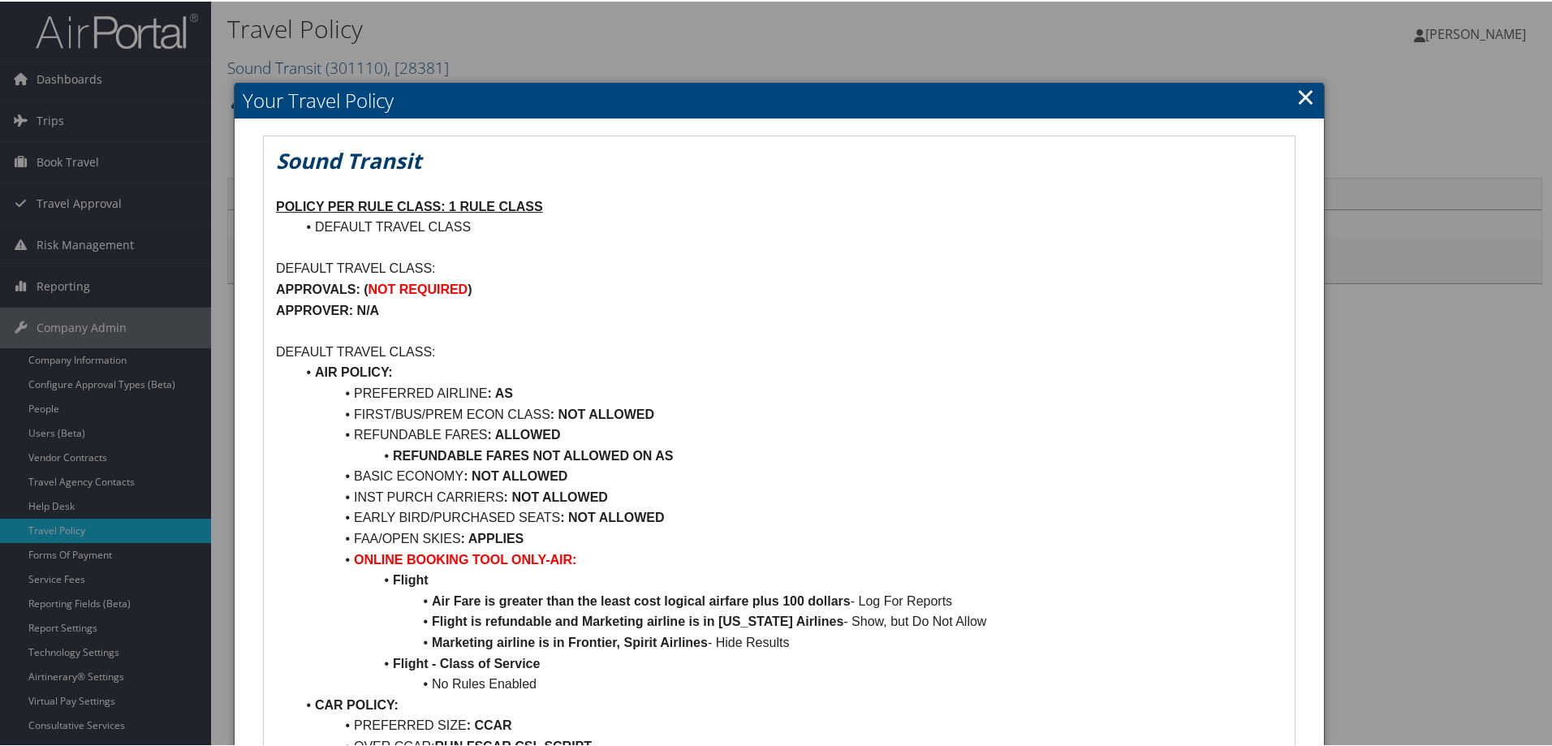
click at [1303, 96] on link "×" at bounding box center [1305, 95] width 19 height 32
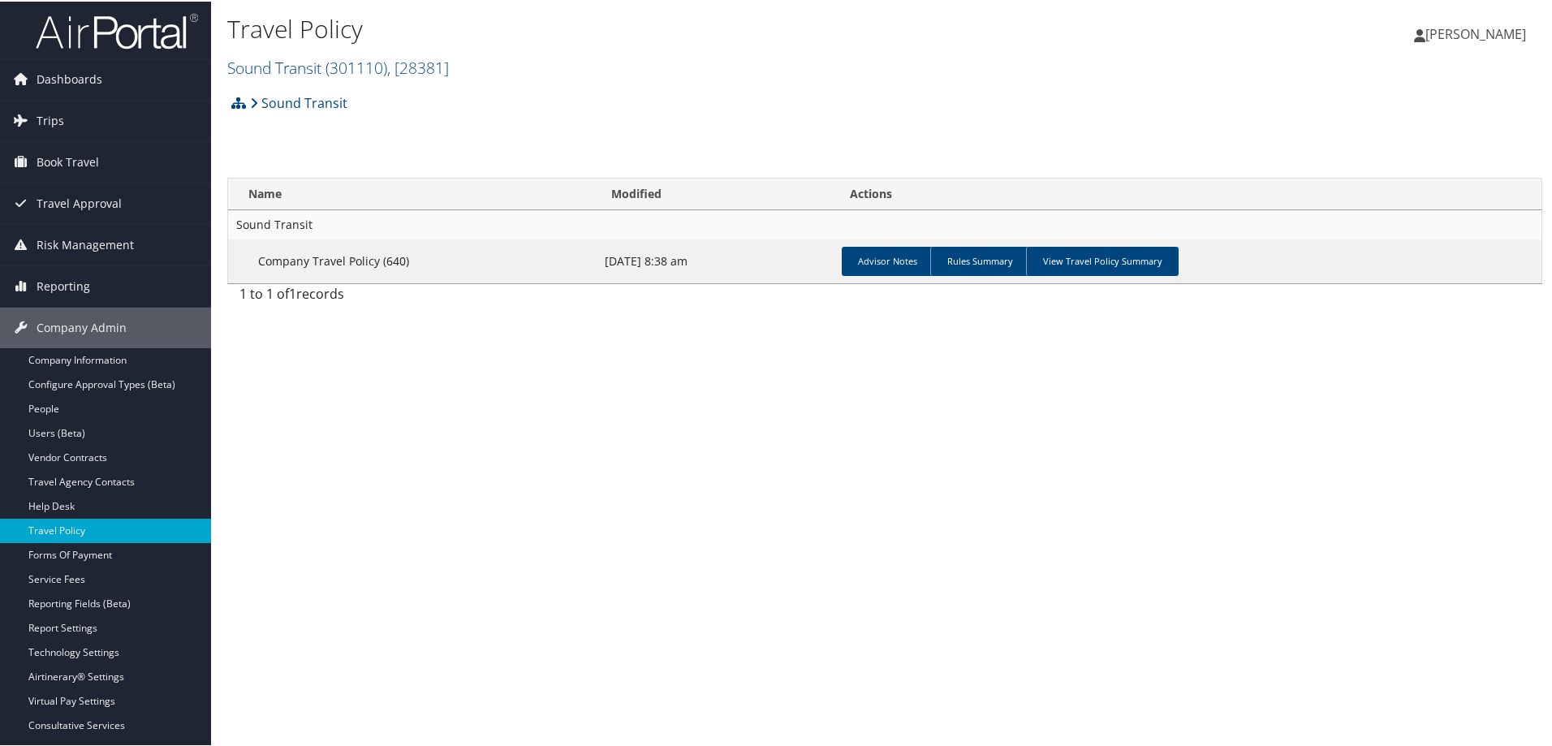
click at [112, 26] on img at bounding box center [117, 30] width 162 height 38
